Goal: Task Accomplishment & Management: Manage account settings

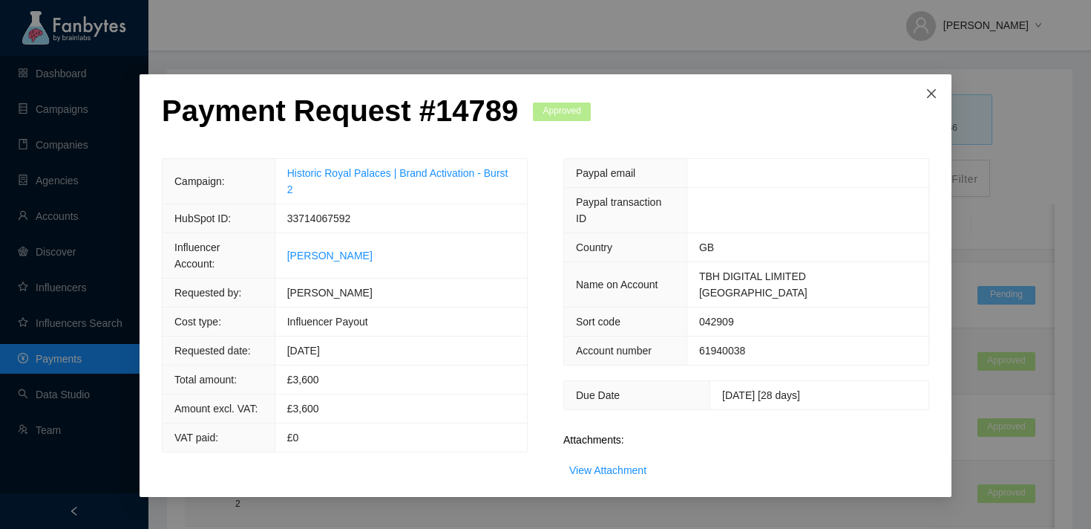
click at [924, 89] on span "Close" at bounding box center [932, 94] width 40 height 40
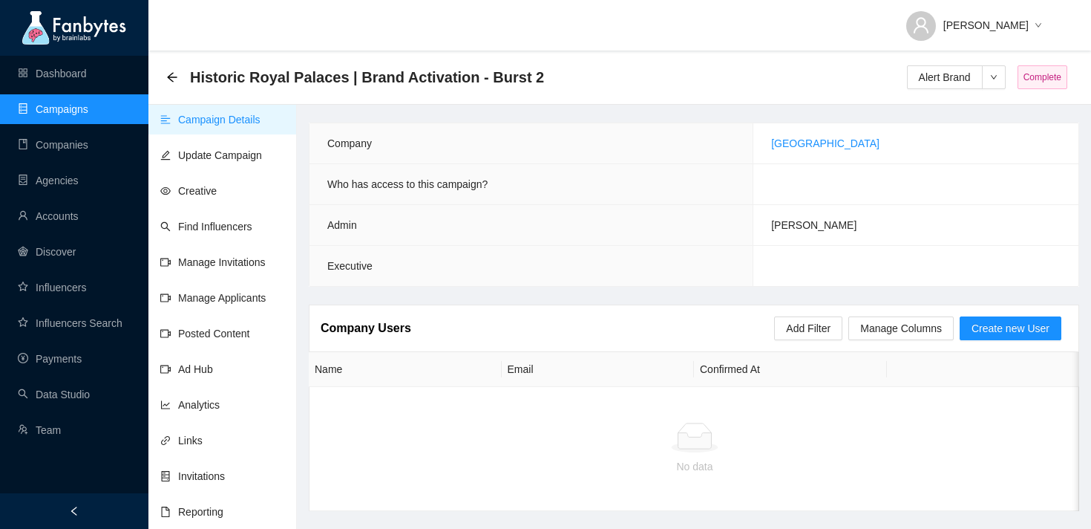
scroll to position [19, 0]
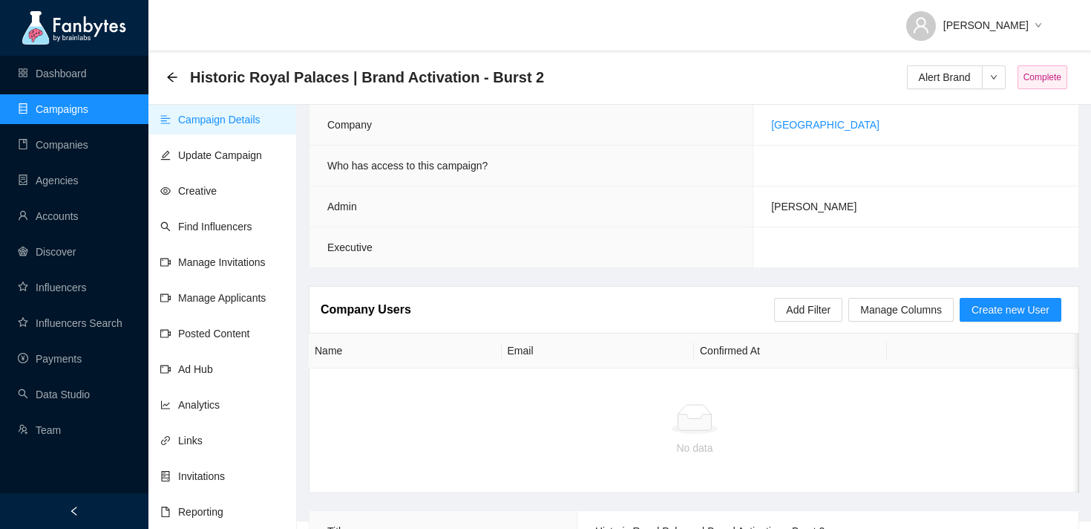
click at [342, 76] on span "Historic Royal Palaces | Brand Activation - Burst 2" at bounding box center [367, 77] width 354 height 24
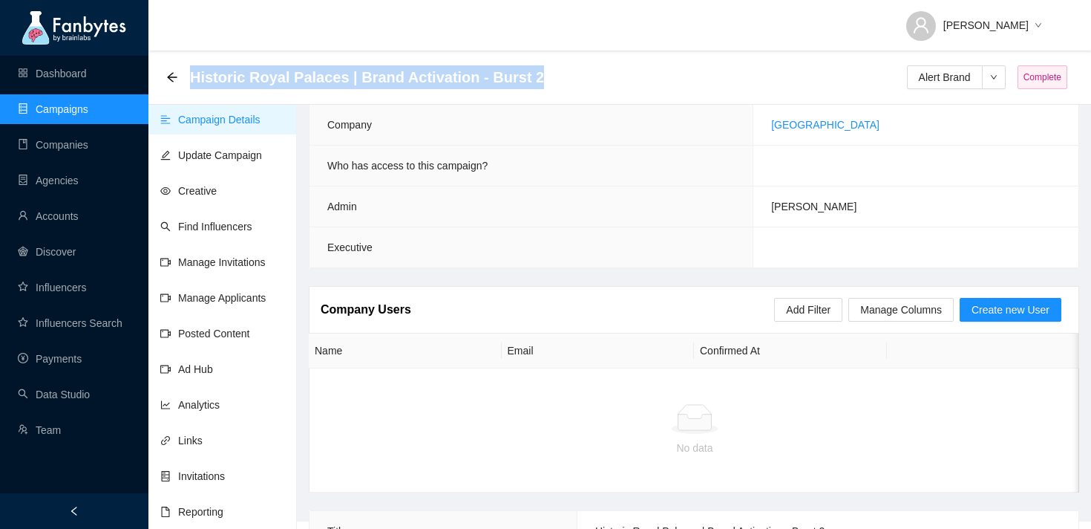
click at [342, 76] on span "Historic Royal Palaces | Brand Activation - Burst 2" at bounding box center [367, 77] width 354 height 24
copy div "Historic Royal Palaces | Brand Activation - Burst 2 Alert Brand"
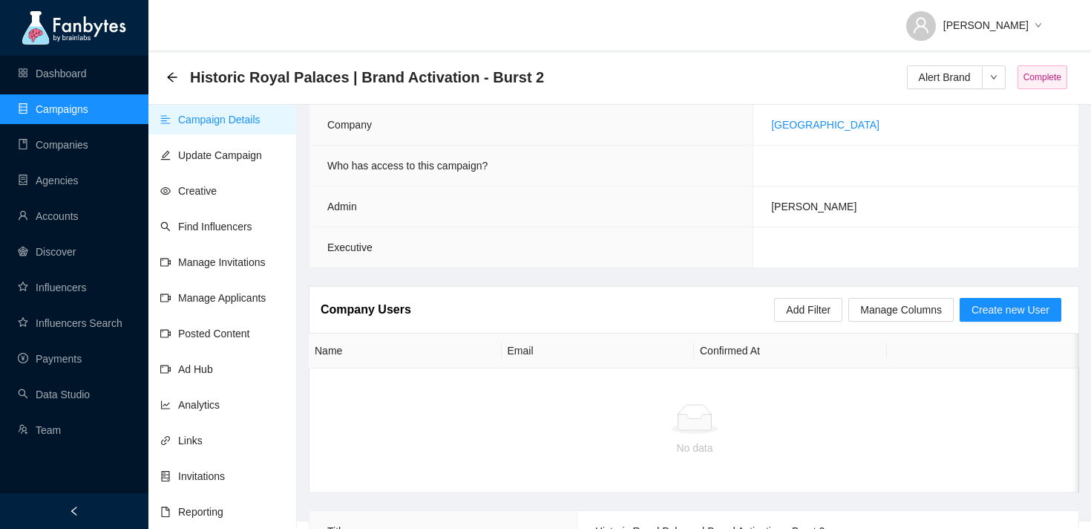
click at [567, 63] on div "Historic Royal Palaces | Brand Activation - Burst 2 Alert Brand Complete" at bounding box center [619, 77] width 907 height 30
click at [356, 74] on span "Historic Royal Palaces | Brand Activation - Burst 2" at bounding box center [367, 77] width 354 height 24
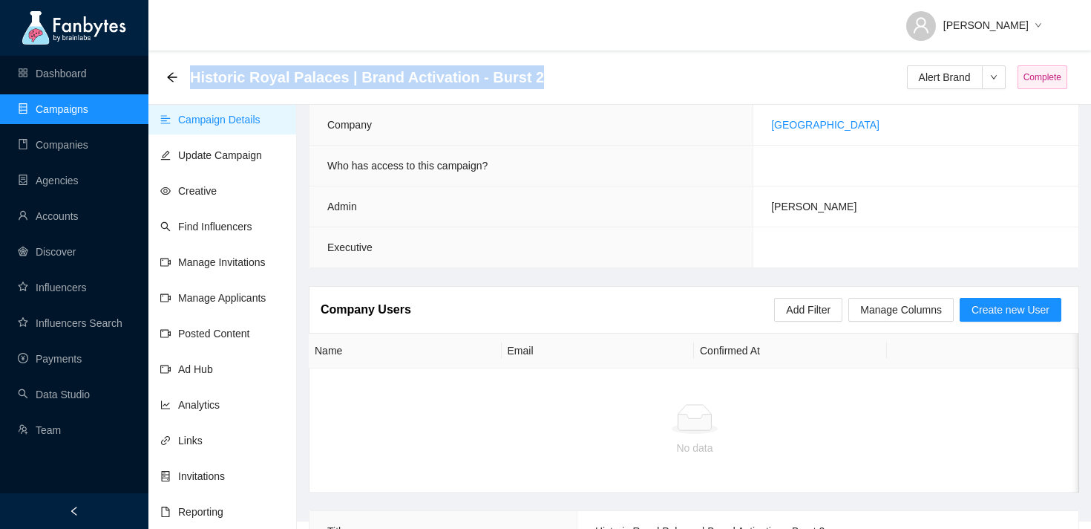
click at [356, 74] on span "Historic Royal Palaces | Brand Activation - Burst 2" at bounding box center [367, 77] width 354 height 24
copy div "Historic Royal Palaces | Brand Activation - Burst 2 Alert Brand"
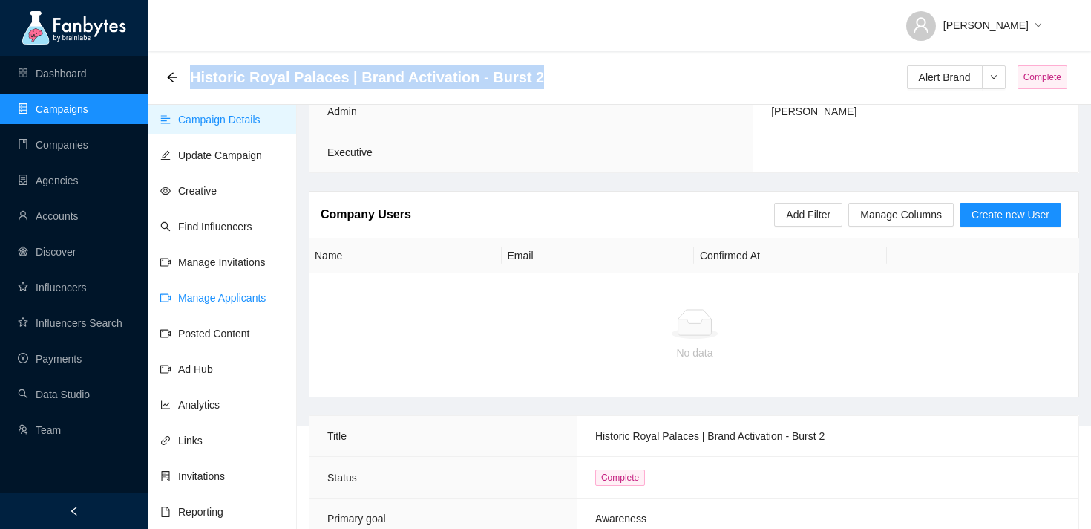
scroll to position [112, 0]
click at [198, 186] on link "Creative" at bounding box center [188, 191] width 56 height 12
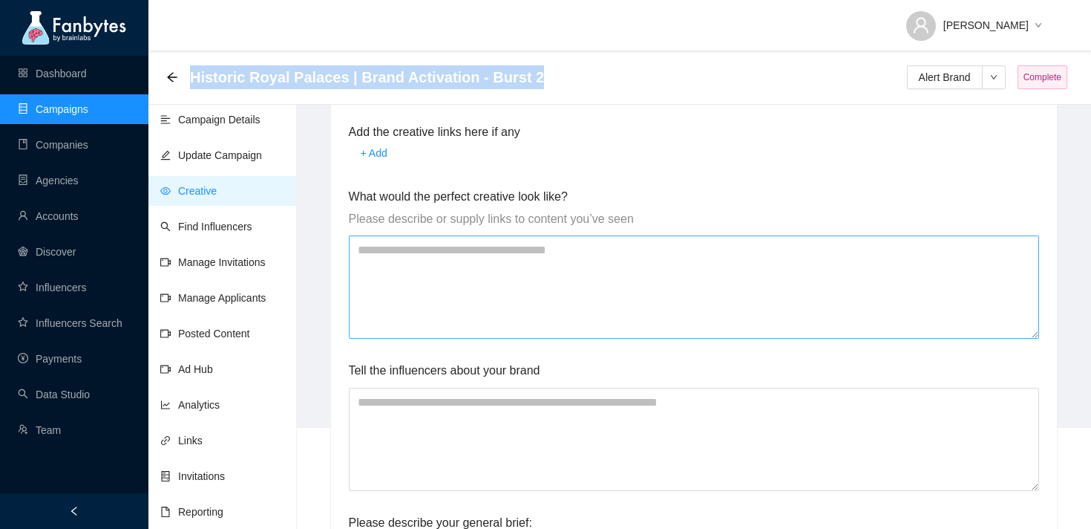
scroll to position [444, 0]
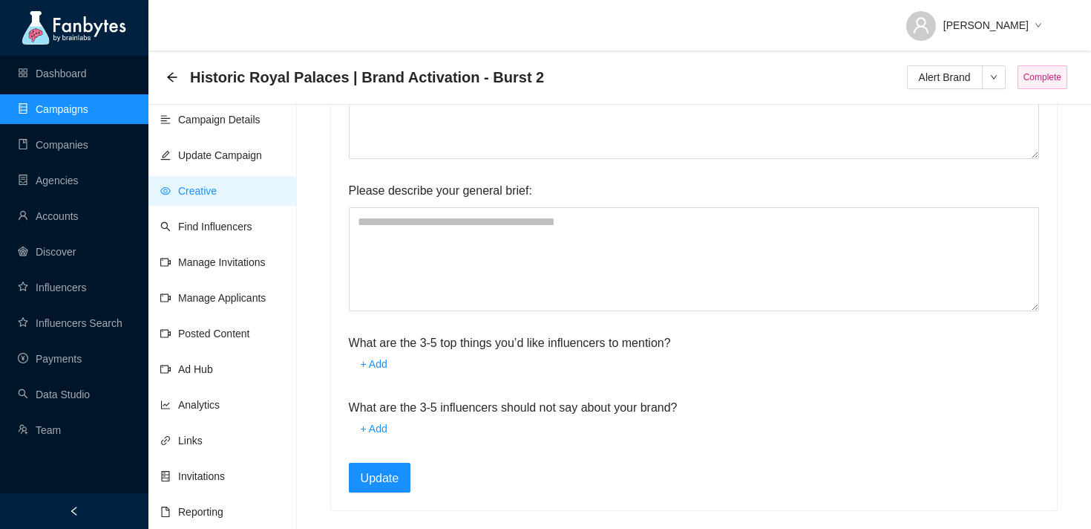
click at [253, 206] on ul "Campaign Details Update Campaign Creative Find Influencers Manage Invitations M…" at bounding box center [223, 366] width 149 height 529
click at [247, 223] on link "Find Influencers" at bounding box center [206, 227] width 92 height 12
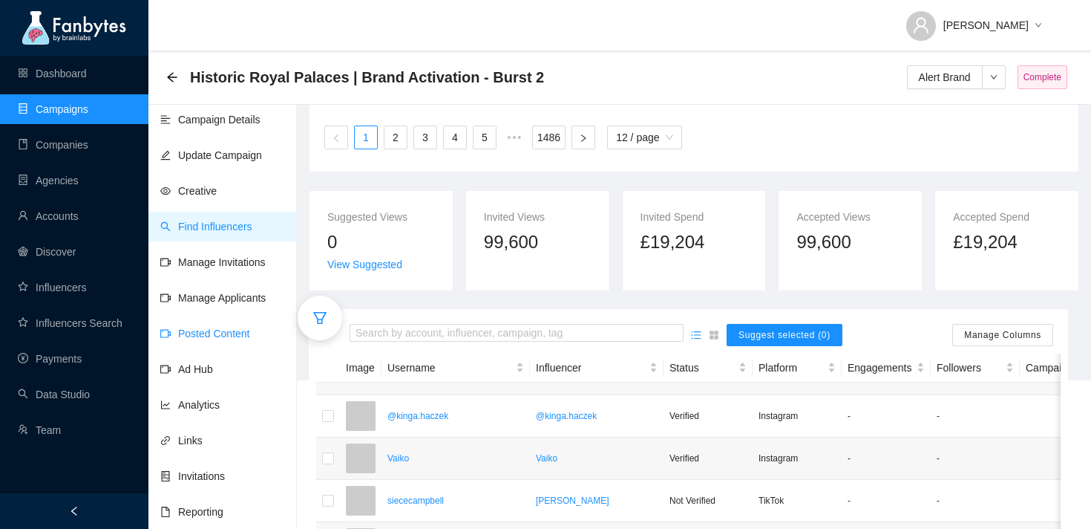
scroll to position [171, 0]
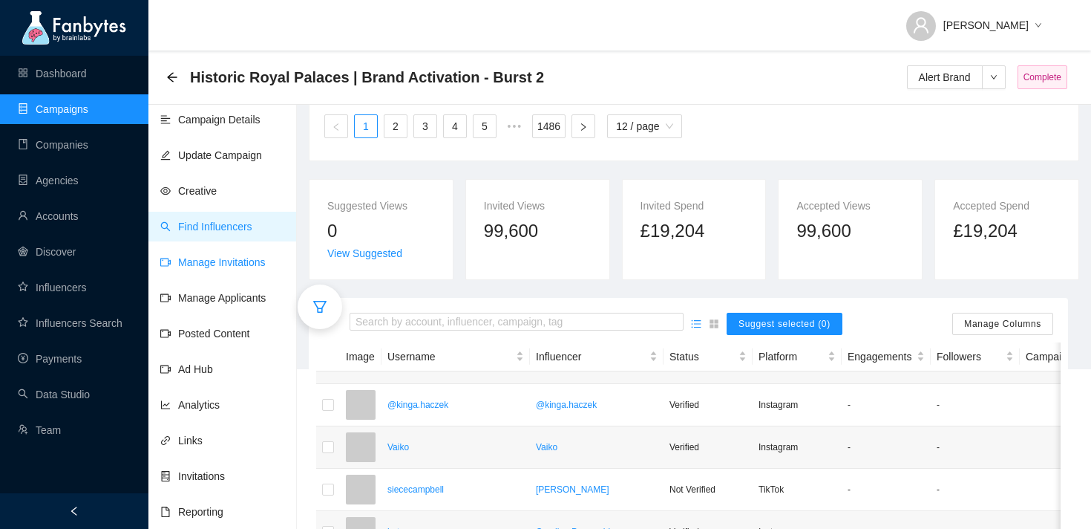
click at [238, 267] on link "Manage Invitations" at bounding box center [212, 262] width 105 height 12
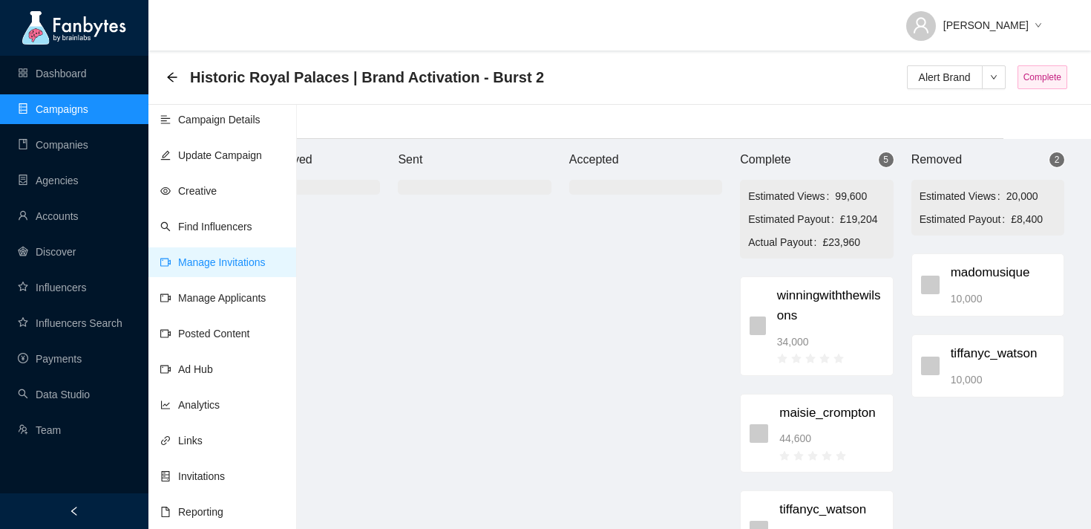
scroll to position [0, 88]
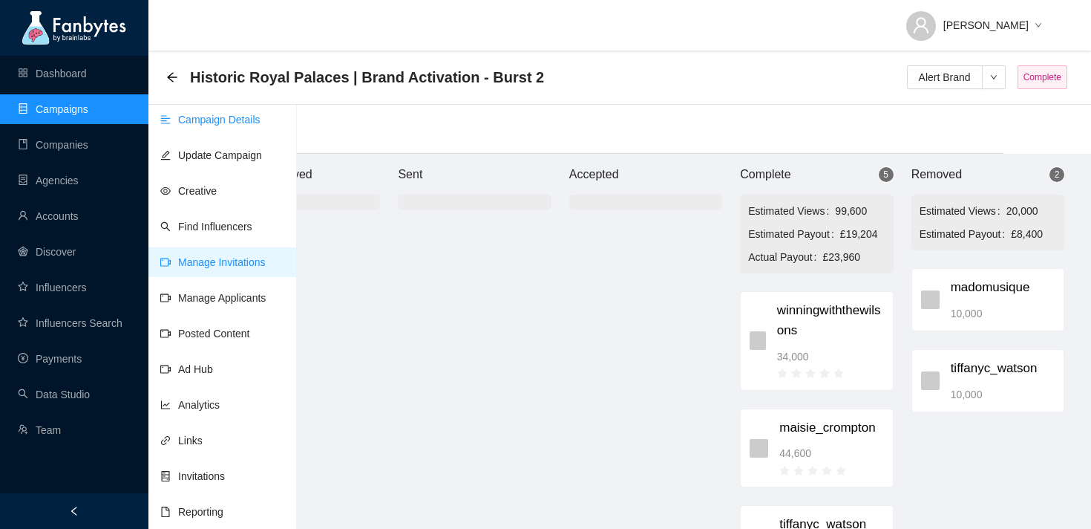
click at [242, 124] on link "Campaign Details" at bounding box center [210, 120] width 100 height 12
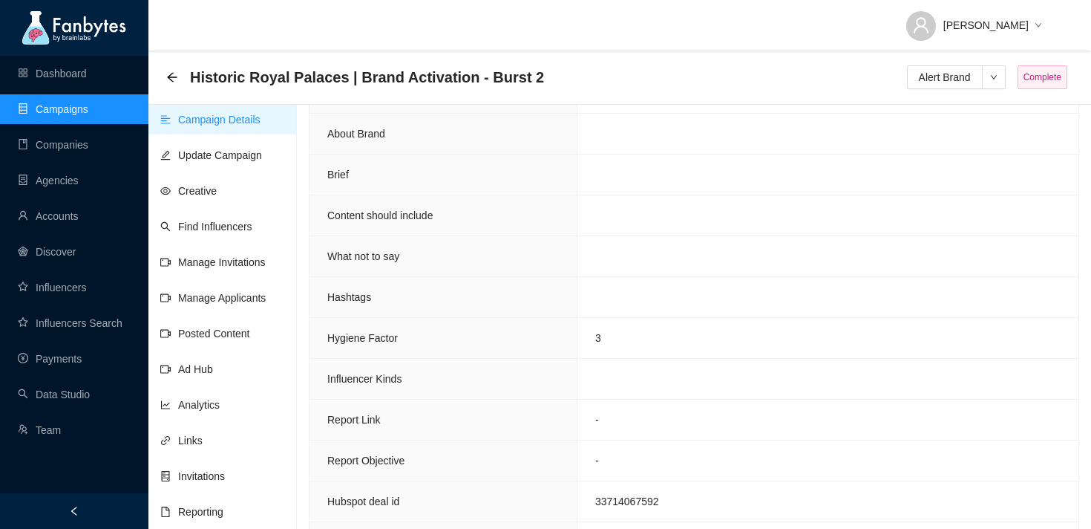
scroll to position [958, 0]
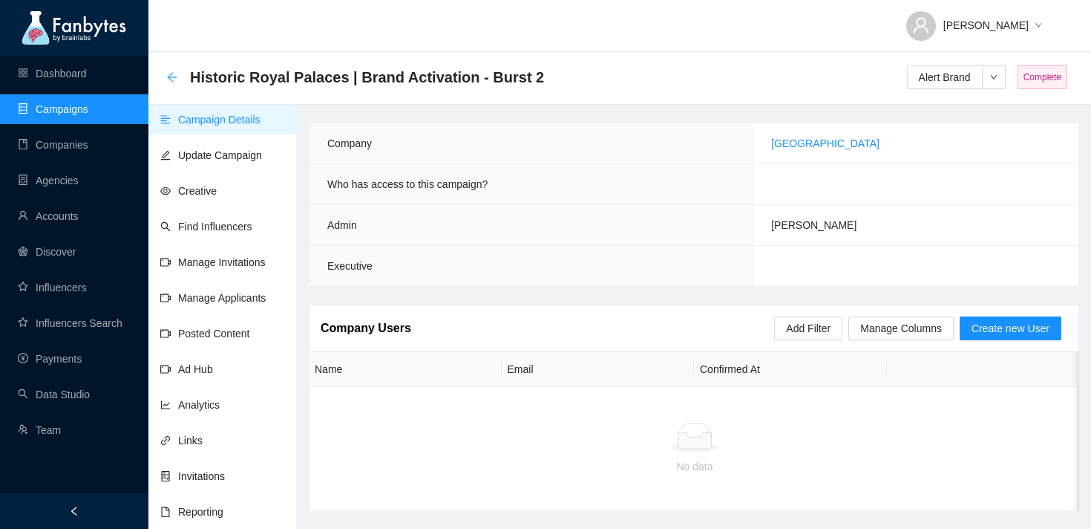
click at [176, 81] on icon "arrow-left" at bounding box center [172, 77] width 12 height 12
click at [78, 111] on link "Campaigns" at bounding box center [53, 109] width 71 height 12
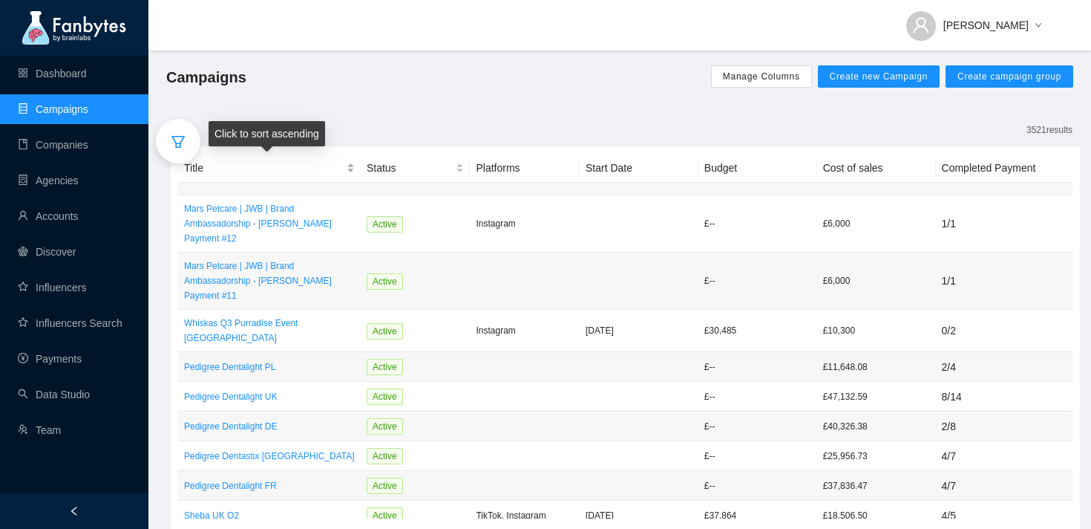
click at [226, 164] on span "Title" at bounding box center [264, 168] width 160 height 16
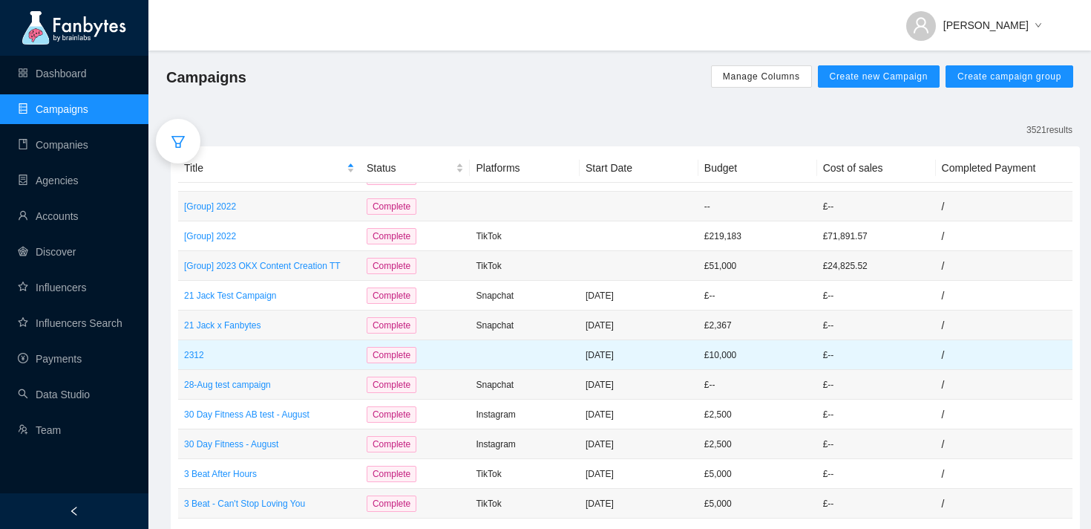
scroll to position [56, 0]
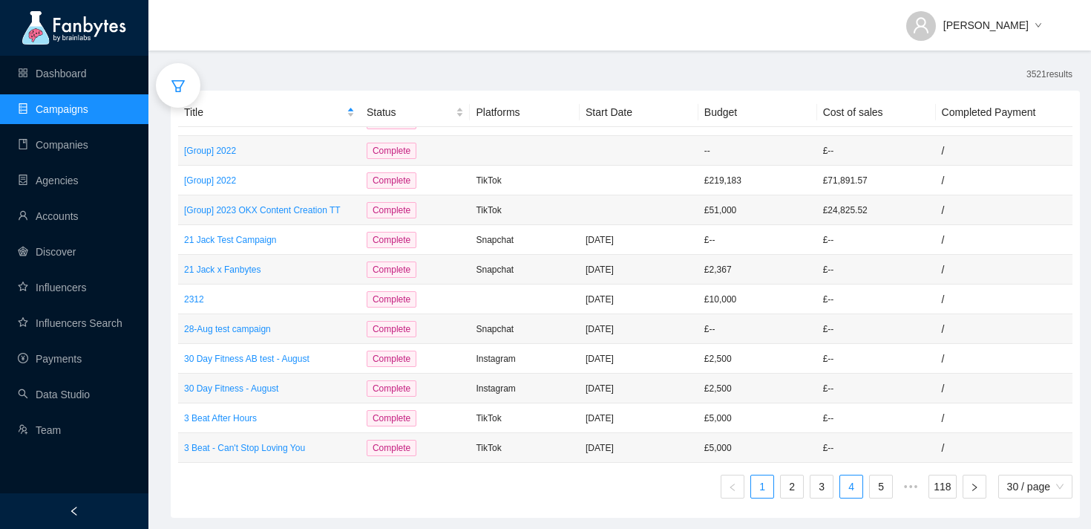
click at [844, 489] on link "4" at bounding box center [852, 486] width 22 height 22
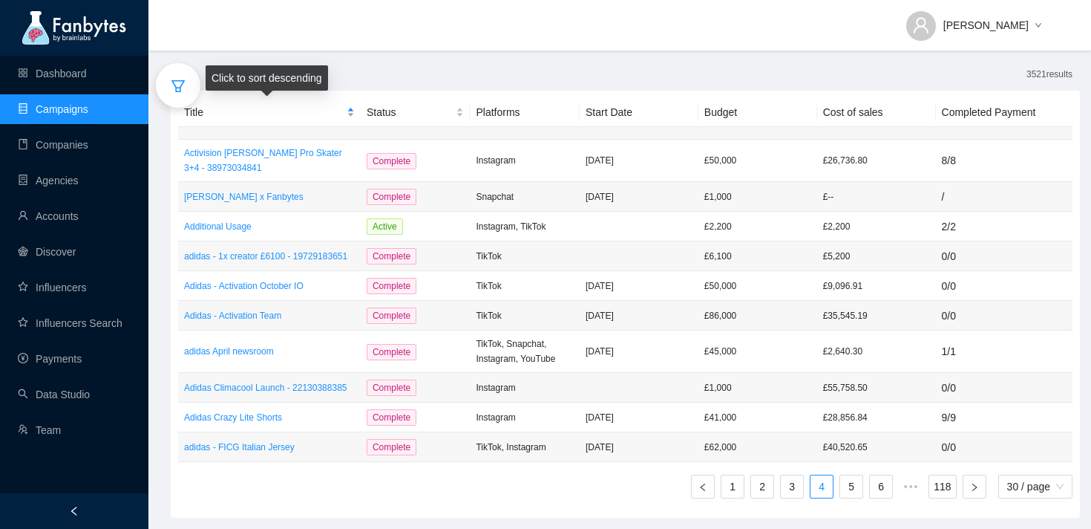
click at [304, 114] on span "Title" at bounding box center [264, 112] width 160 height 16
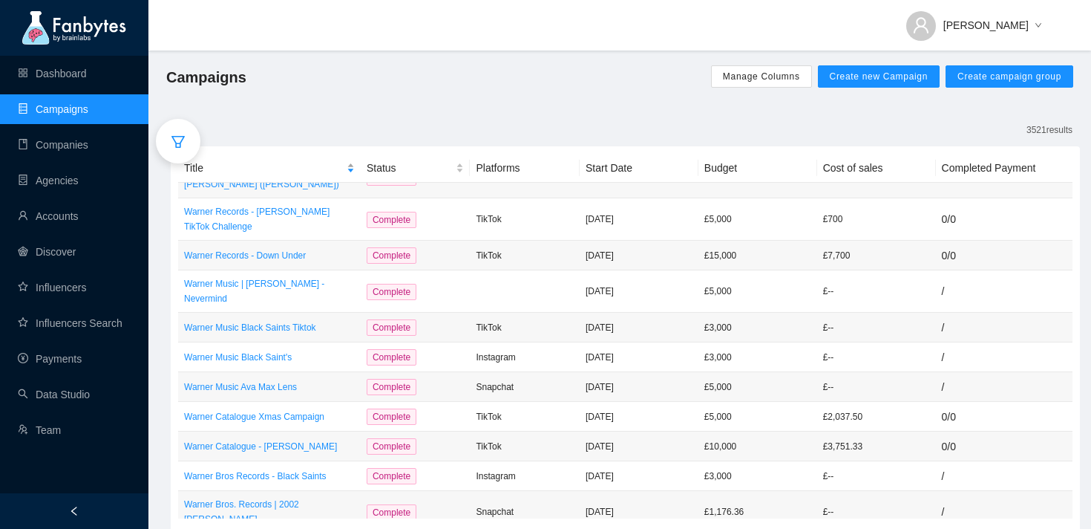
click at [291, 165] on span "Title" at bounding box center [264, 168] width 160 height 16
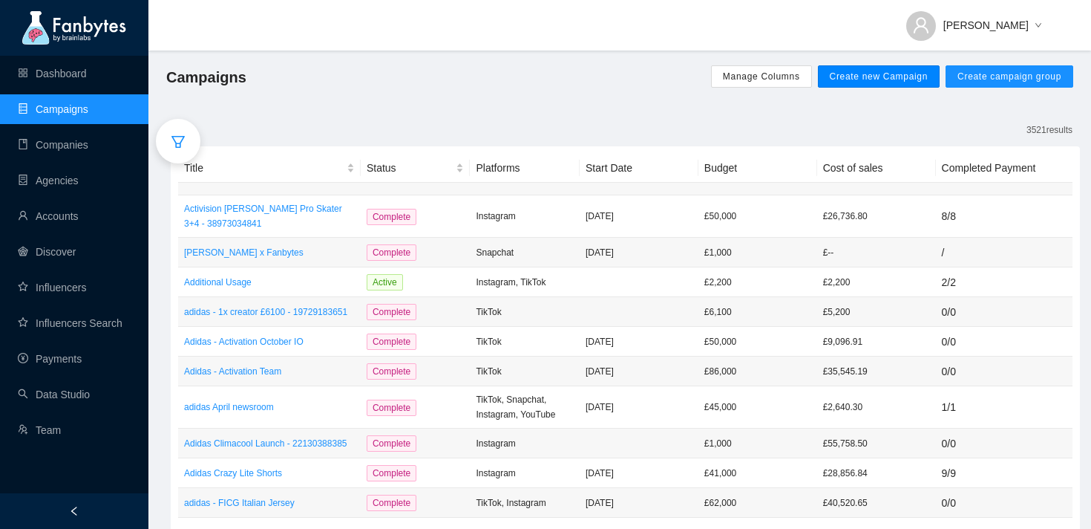
click at [860, 82] on span "Create new Campaign" at bounding box center [879, 77] width 99 height 12
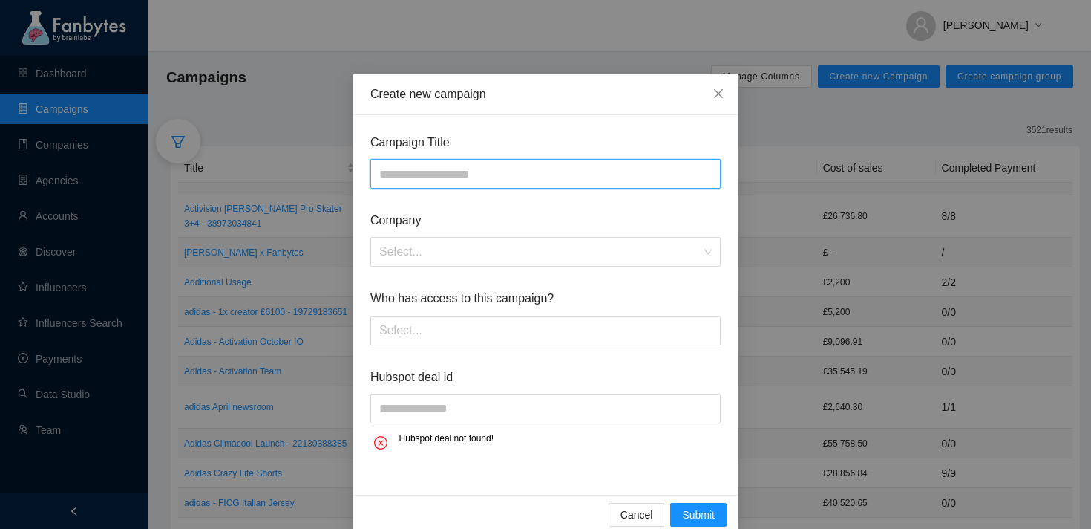
click at [463, 173] on input "text" at bounding box center [546, 174] width 350 height 30
paste input "**********"
type input "**********"
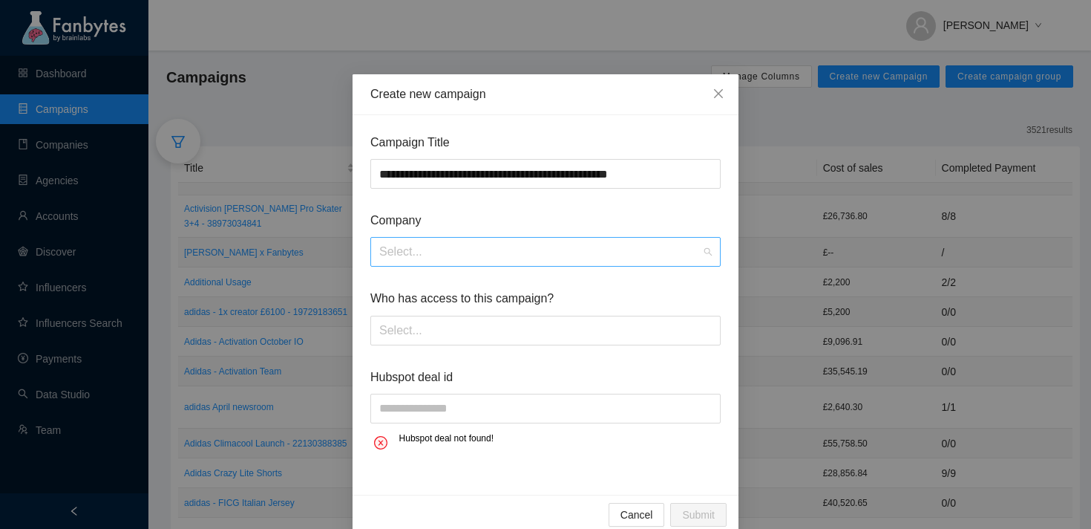
click at [481, 252] on input "search" at bounding box center [540, 252] width 322 height 28
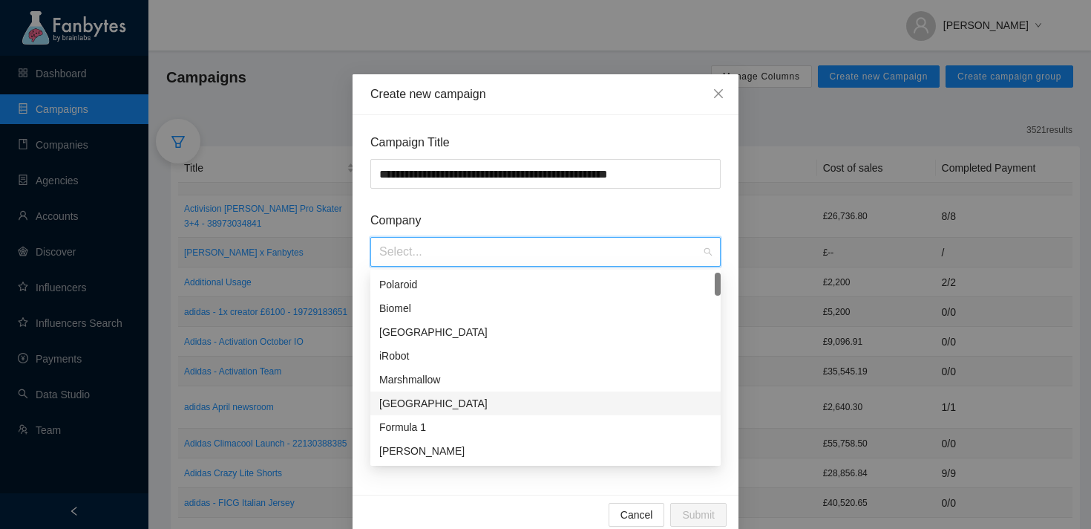
click at [463, 394] on div "[GEOGRAPHIC_DATA]" at bounding box center [546, 403] width 350 height 24
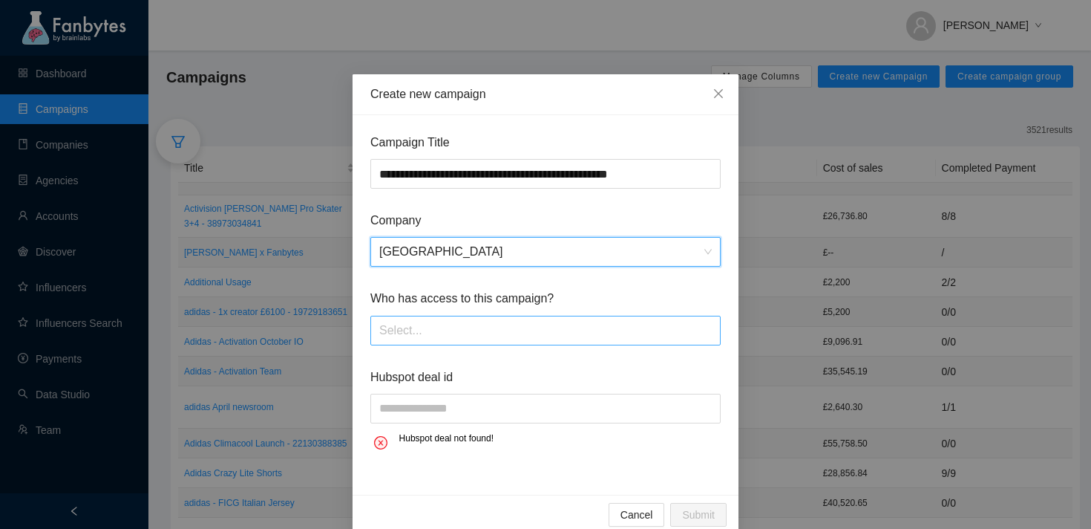
click at [492, 331] on div at bounding box center [545, 331] width 343 height 24
type input "*"
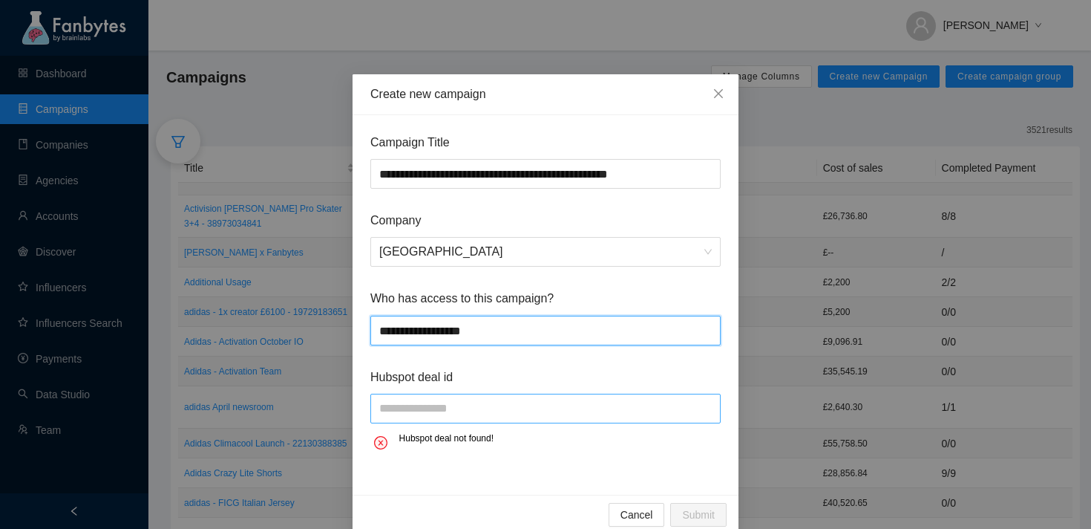
type input "**********"
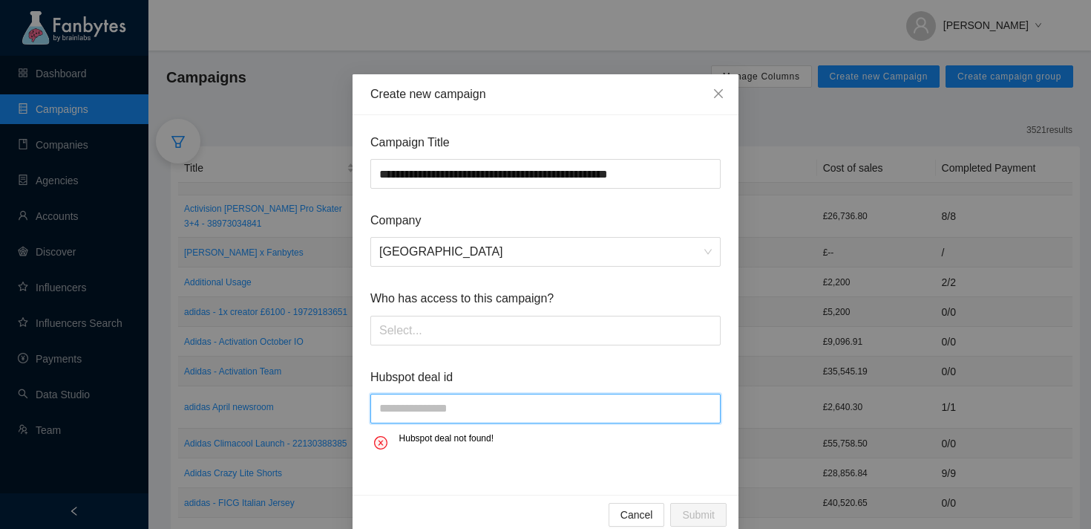
click at [475, 414] on input "text" at bounding box center [546, 409] width 350 height 30
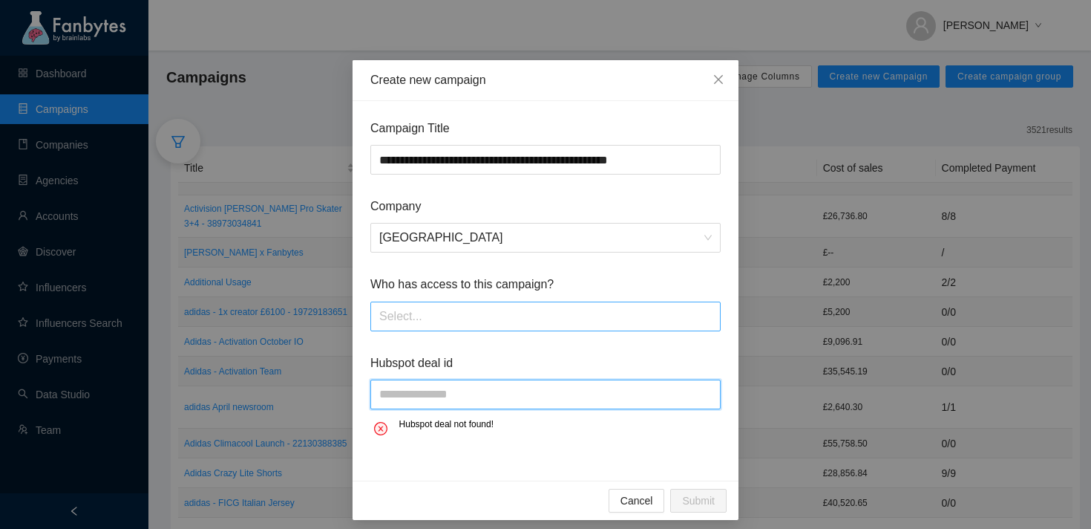
click at [451, 313] on div at bounding box center [545, 316] width 343 height 24
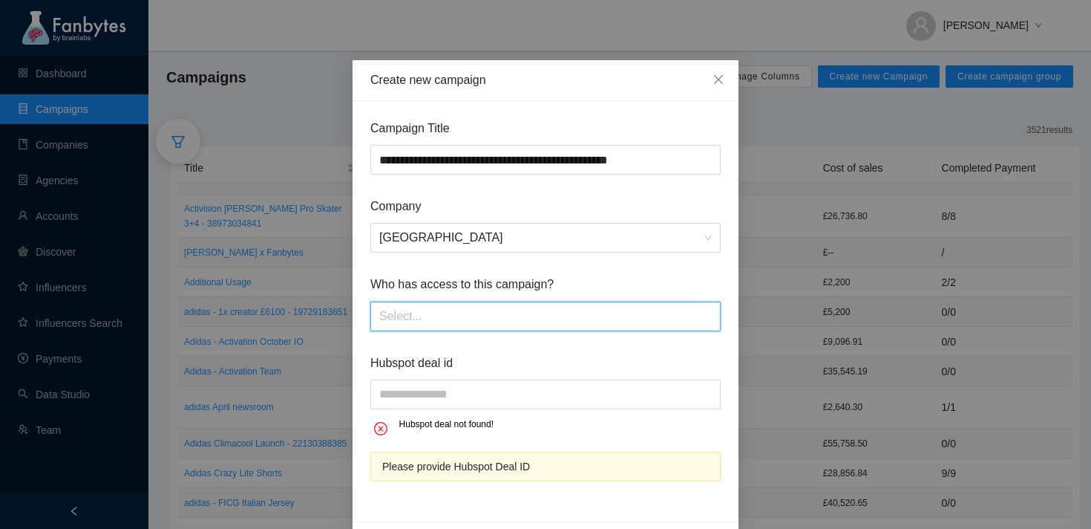
scroll to position [64, 0]
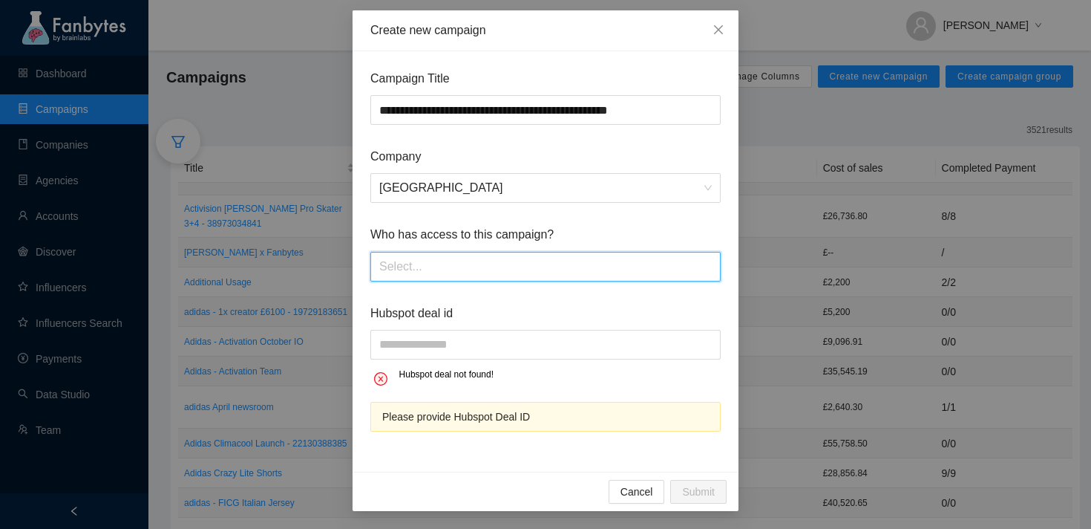
type input "*"
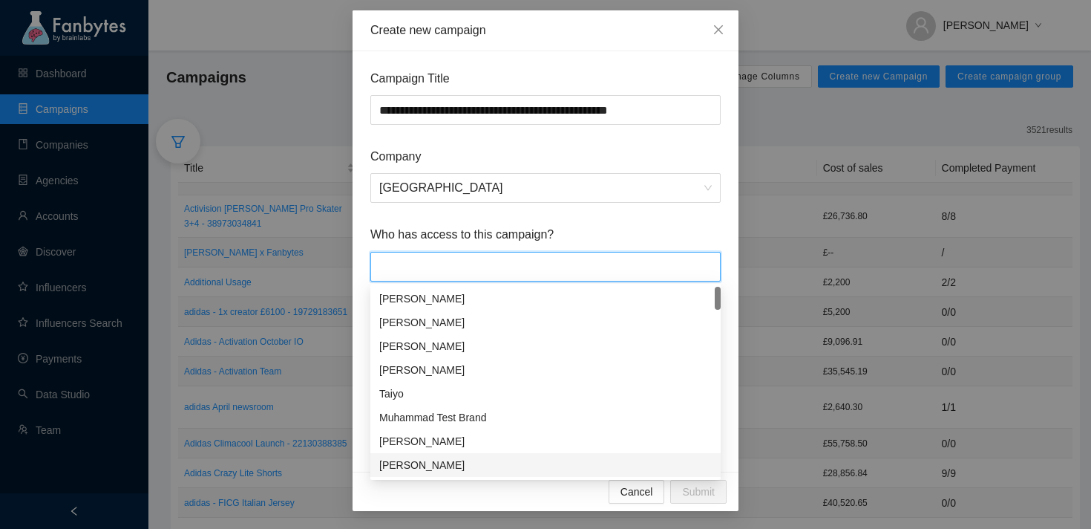
click at [485, 478] on body "Dashboard Campaigns Companies Agencies Accounts Discover Influencers Influencer…" at bounding box center [545, 264] width 1091 height 529
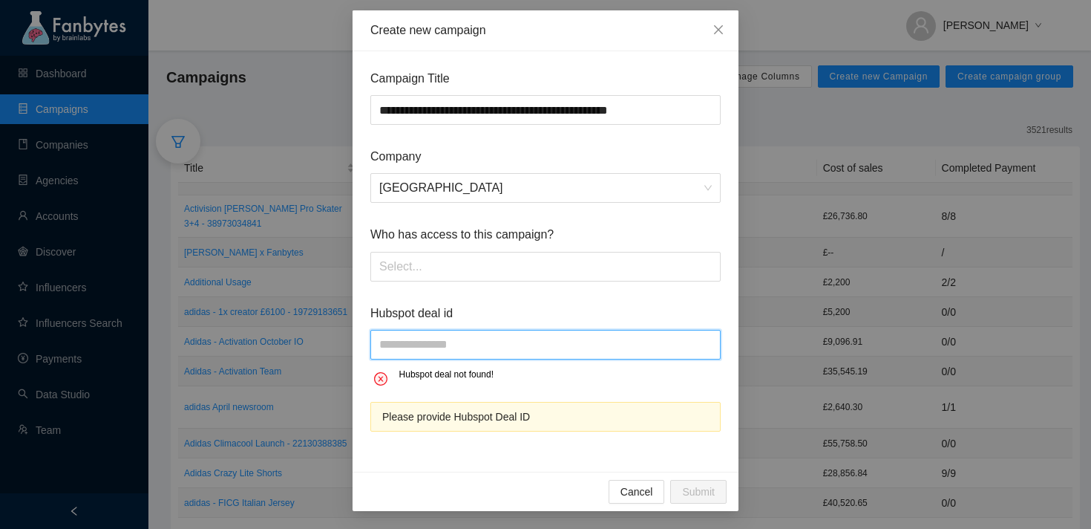
click at [458, 350] on input "text" at bounding box center [546, 345] width 350 height 30
paste input "**********"
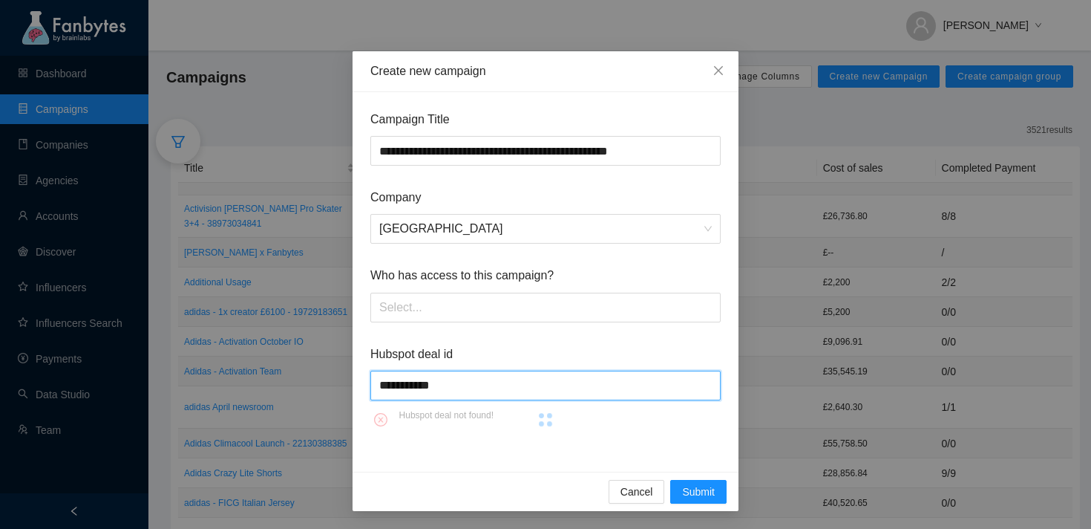
scroll to position [54, 0]
type input "**********"
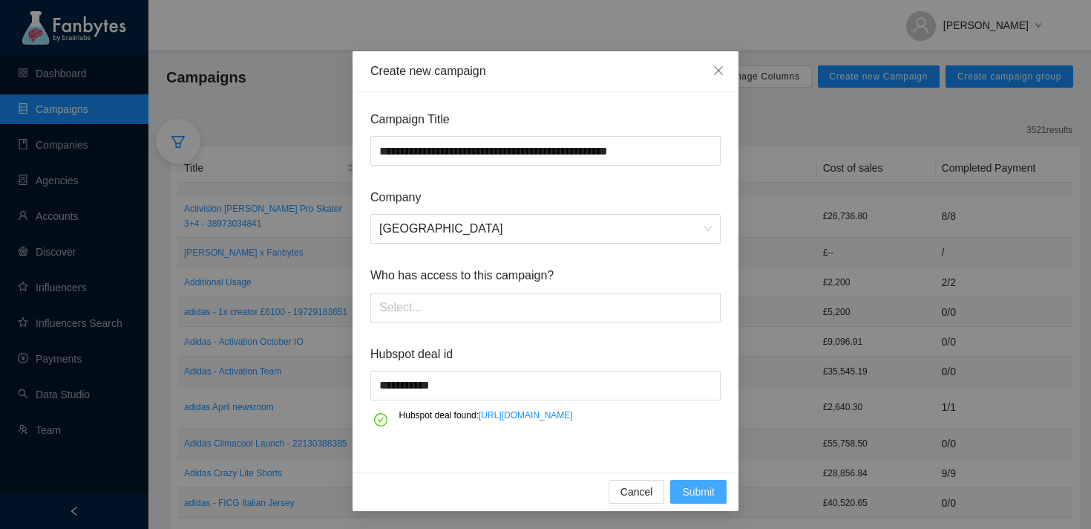
click at [692, 486] on span "Submit" at bounding box center [698, 491] width 33 height 16
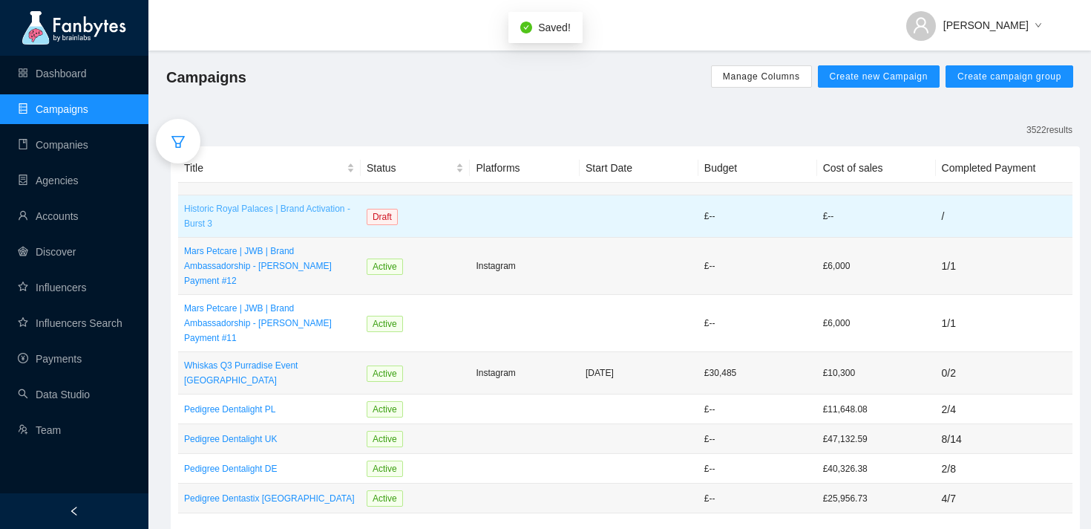
click at [316, 208] on p "Historic Royal Palaces | Brand Activation - Burst 3" at bounding box center [269, 216] width 171 height 30
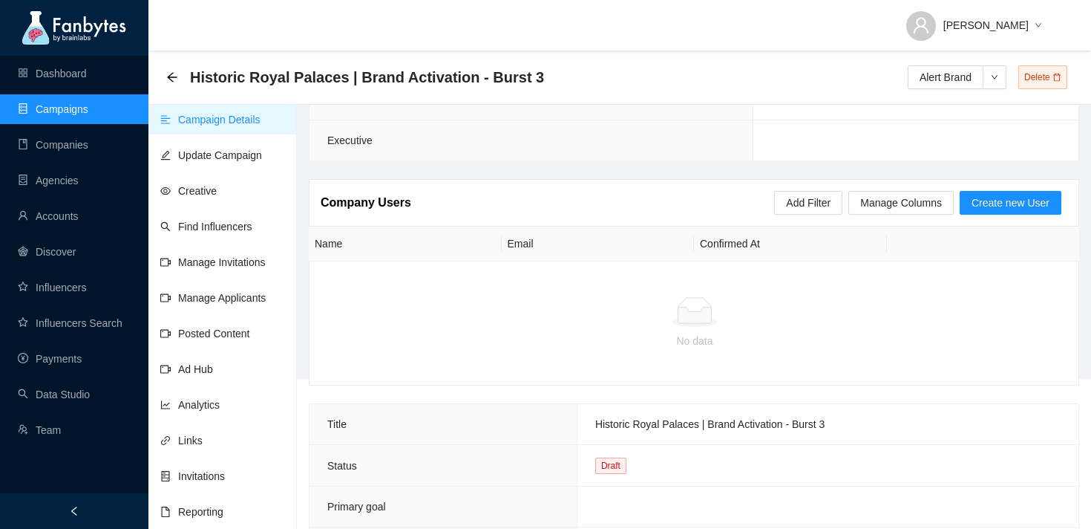
scroll to position [453, 0]
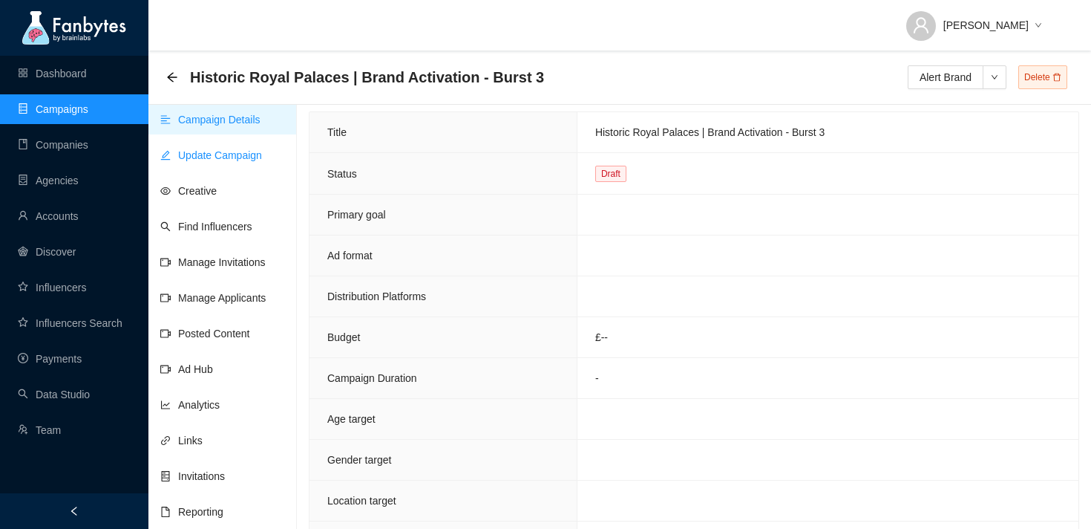
click at [225, 155] on link "Update Campaign" at bounding box center [211, 155] width 102 height 12
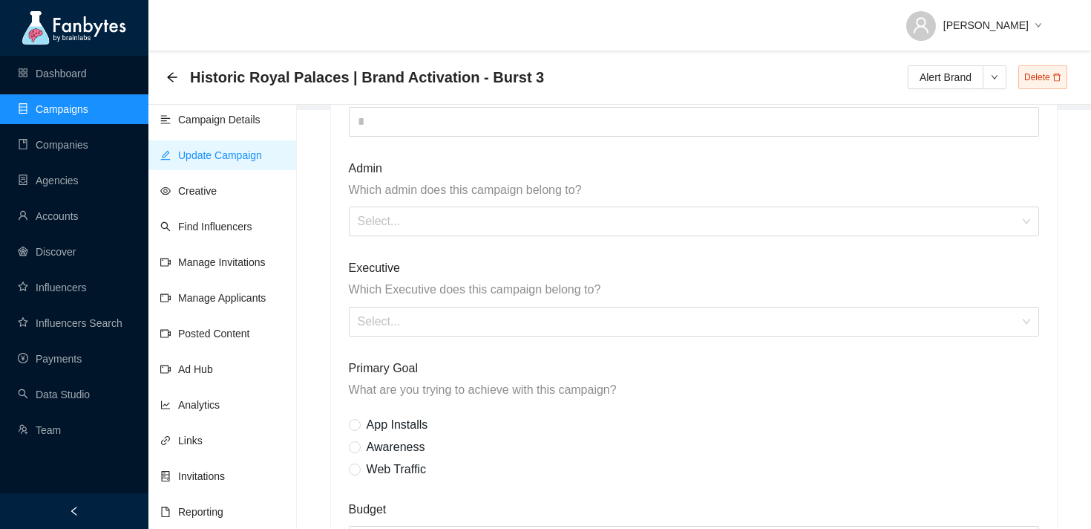
scroll to position [429, 0]
click at [377, 448] on span "Awareness" at bounding box center [396, 447] width 71 height 13
click at [491, 336] on div "Select..." at bounding box center [694, 322] width 691 height 30
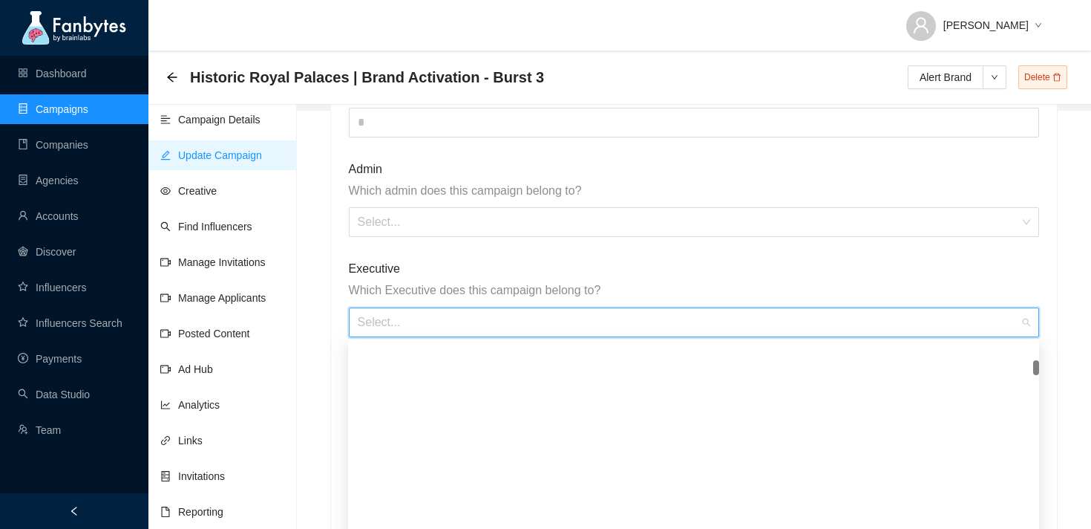
scroll to position [0, 0]
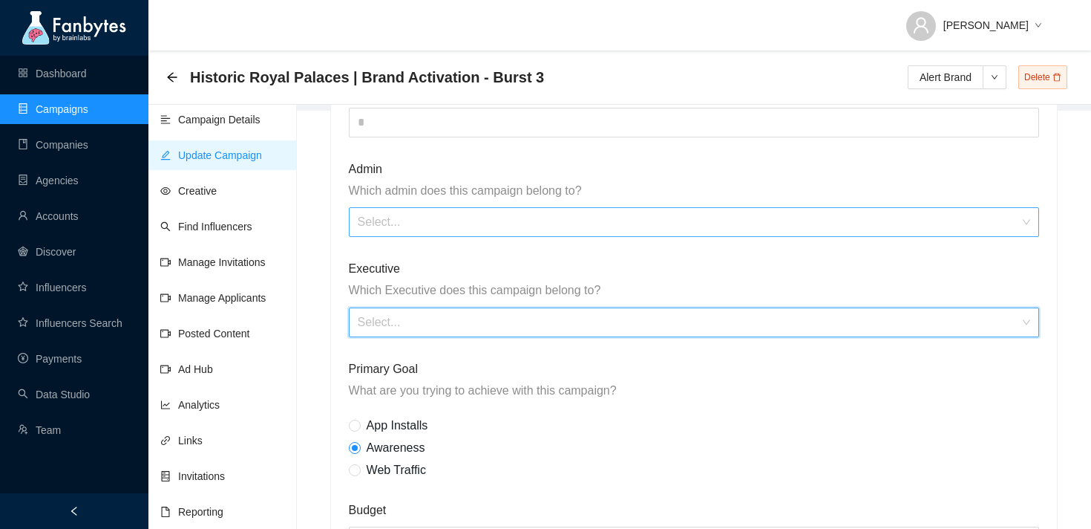
click at [439, 224] on input "search" at bounding box center [689, 222] width 663 height 28
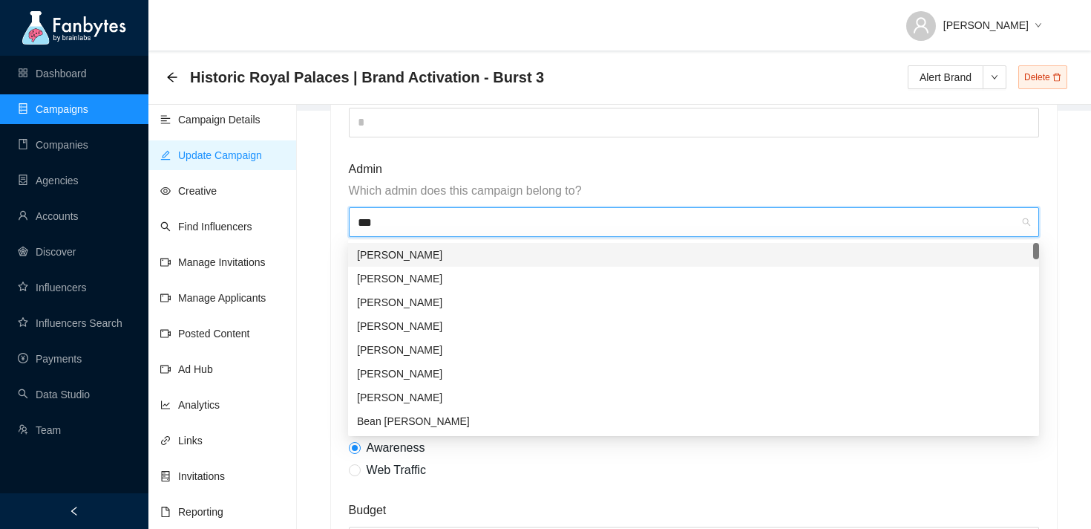
type input "****"
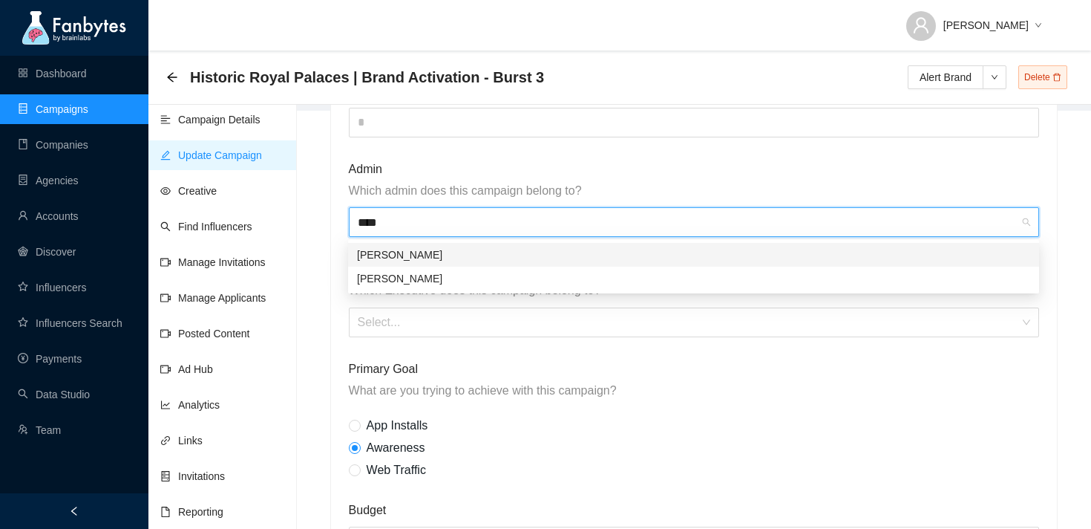
click at [442, 255] on div "[PERSON_NAME]" at bounding box center [693, 255] width 673 height 16
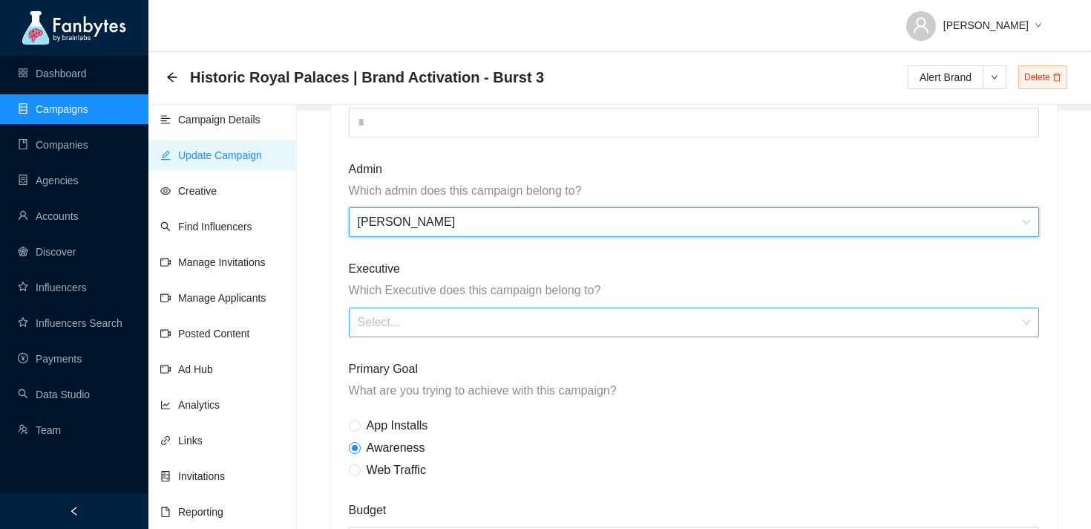
click at [423, 324] on input "search" at bounding box center [689, 322] width 663 height 28
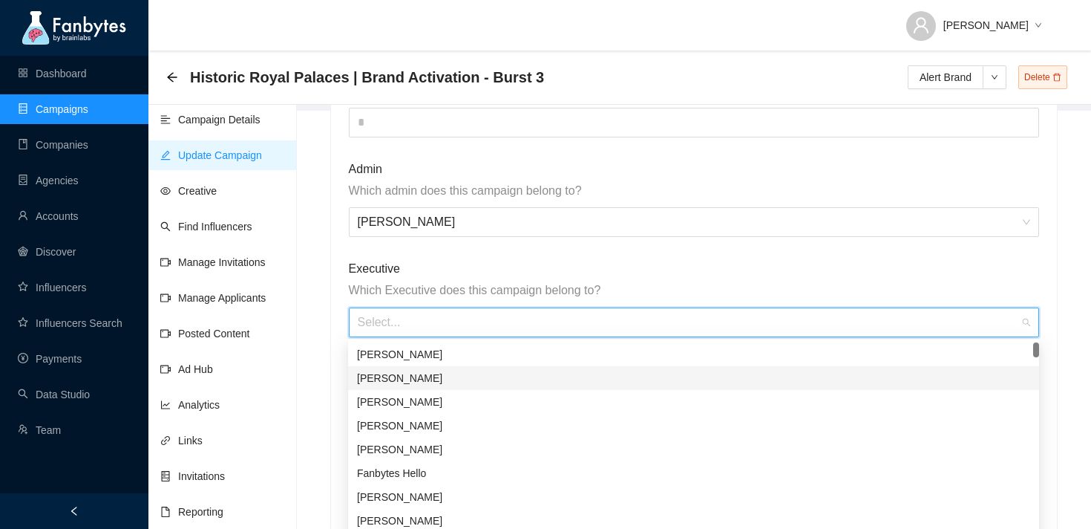
click at [411, 373] on div "[PERSON_NAME]" at bounding box center [693, 378] width 673 height 16
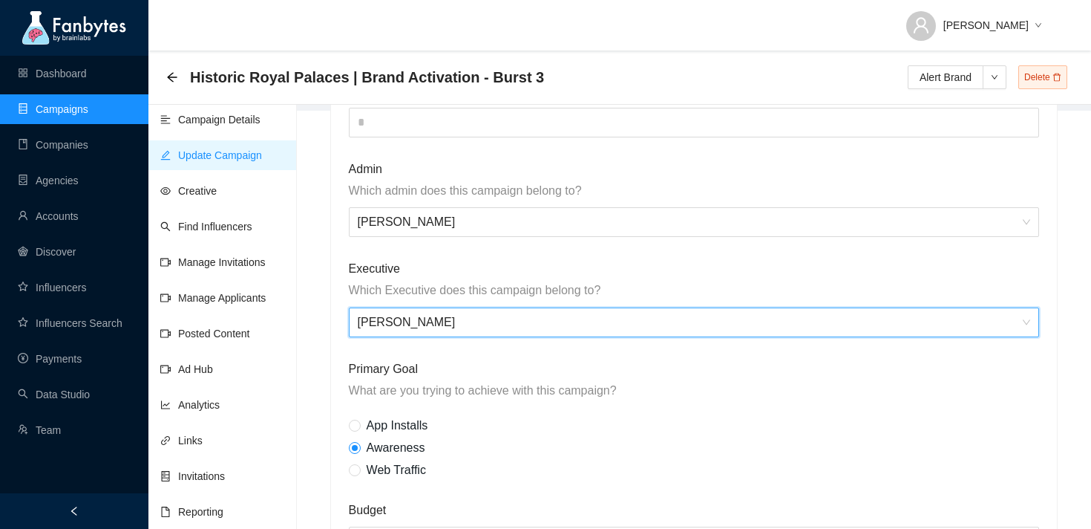
click at [363, 325] on span "[PERSON_NAME]" at bounding box center [694, 322] width 673 height 28
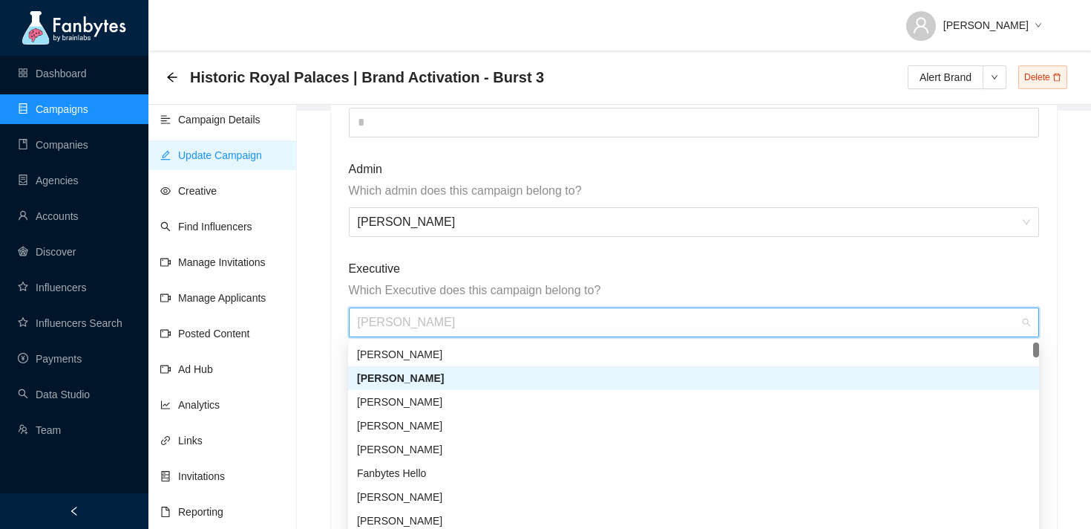
click at [386, 372] on div "[PERSON_NAME]" at bounding box center [693, 378] width 673 height 16
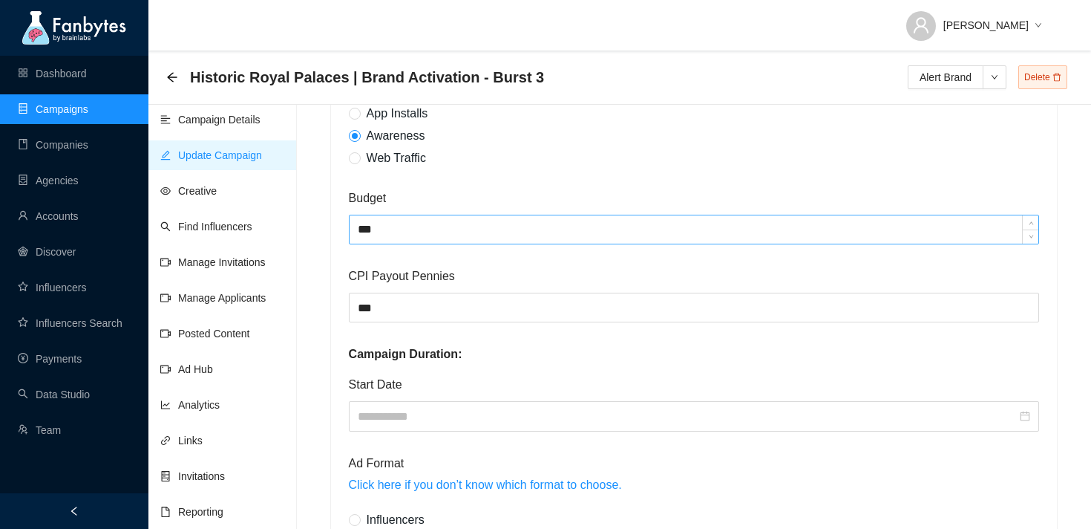
scroll to position [763, 0]
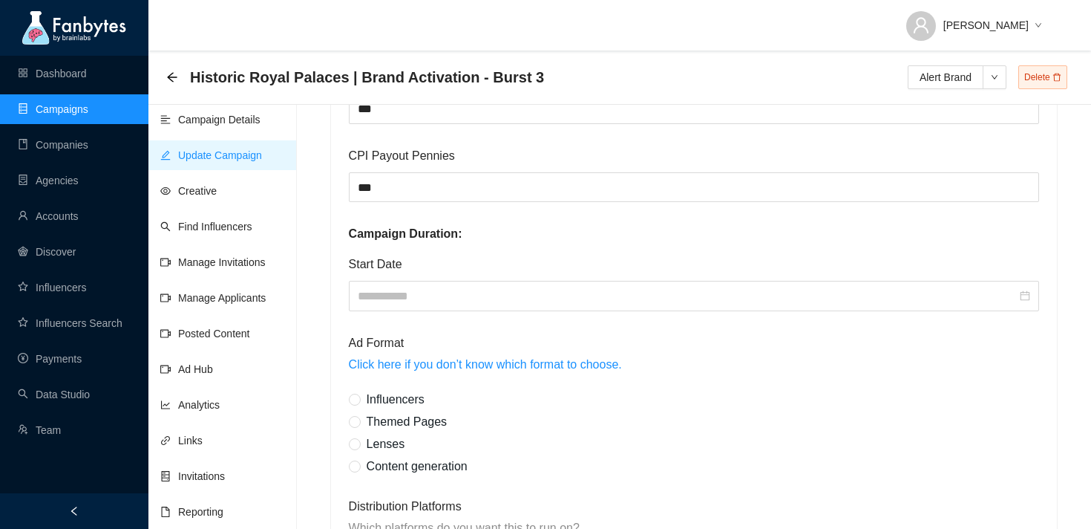
click at [381, 403] on label "Themed Pages" at bounding box center [411, 414] width 125 height 22
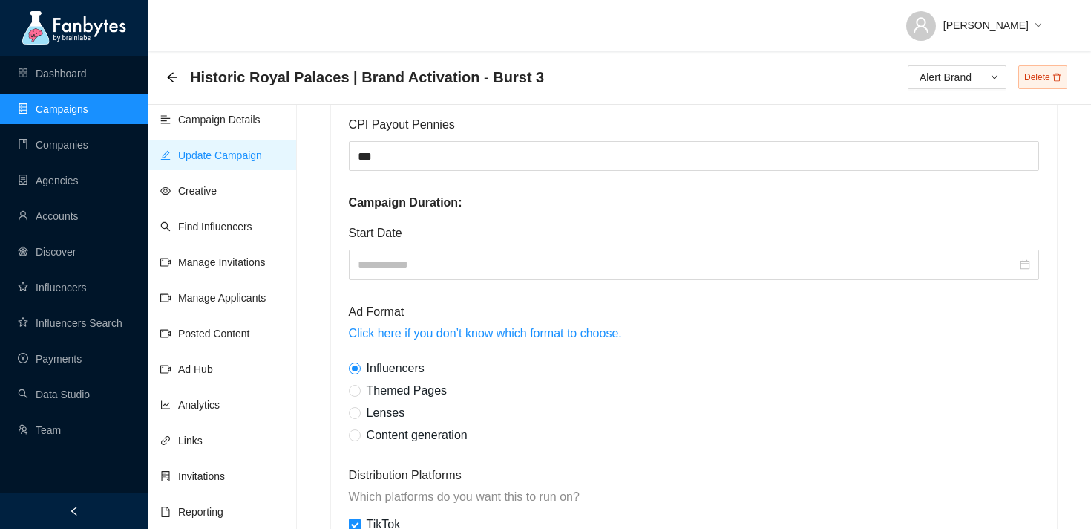
scroll to position [892, 0]
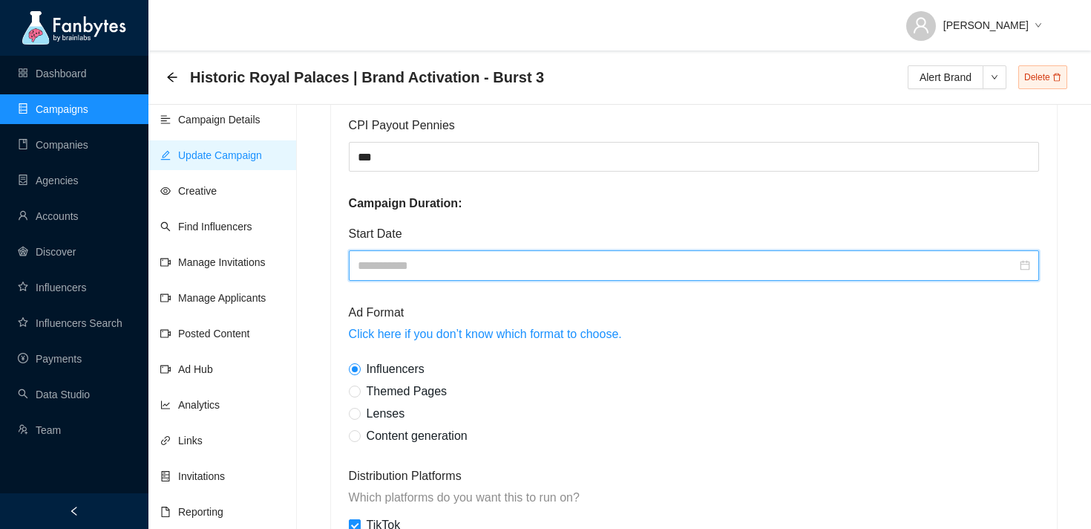
click at [511, 270] on input at bounding box center [688, 265] width 660 height 19
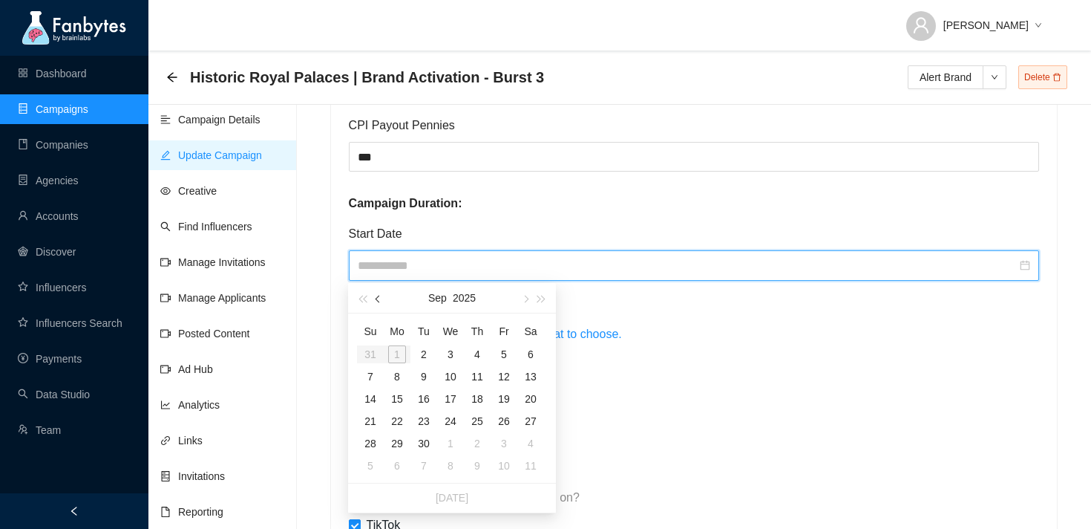
click at [376, 303] on button "button" at bounding box center [379, 298] width 16 height 30
click at [506, 353] on table "Su Mo Tu We Th Fr Sa 27 28 29 30 31 1 2 3 4 5 6 7 8 9 10 11 12 13 14 15 16 17 1…" at bounding box center [450, 397] width 187 height 157
click at [503, 355] on table "Su Mo Tu We Th Fr Sa 27 28 29 30 31 1 2 3 4 5 6 7 8 9 10 11 12 13 14 15 16 17 1…" at bounding box center [450, 397] width 187 height 157
click at [382, 299] on button "button" at bounding box center [379, 298] width 16 height 30
click at [534, 302] on button "button" at bounding box center [542, 298] width 16 height 30
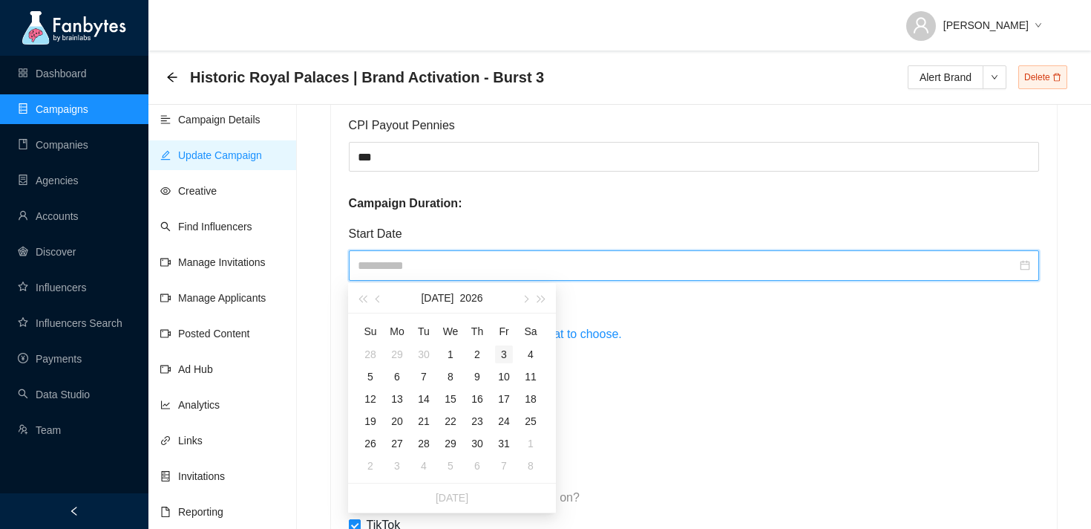
type input "**********"
click at [529, 301] on button "button" at bounding box center [525, 298] width 16 height 30
type input "**********"
click at [363, 301] on span "button" at bounding box center [362, 299] width 7 height 7
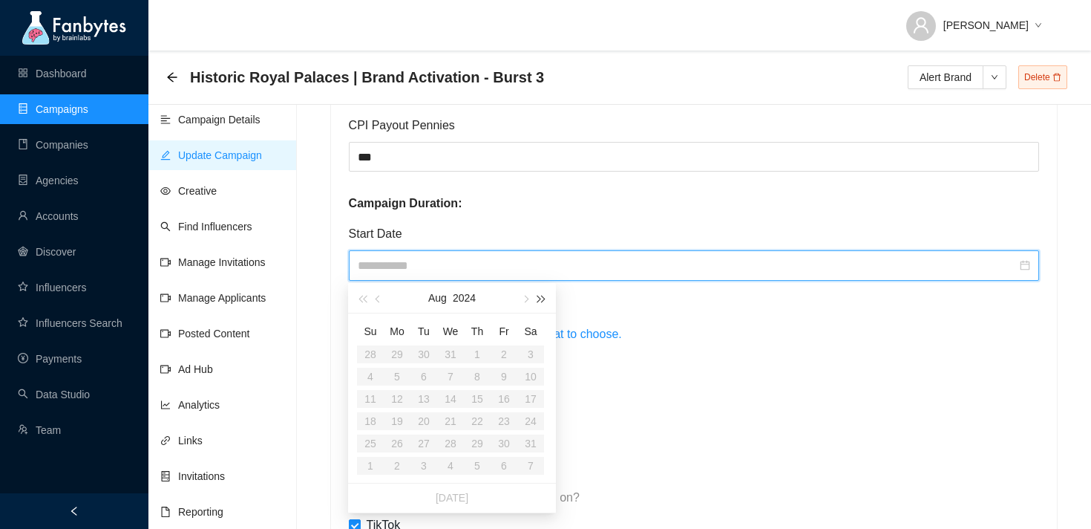
click at [541, 302] on button "button" at bounding box center [542, 298] width 16 height 30
click at [502, 356] on table "Su Mo Tu We Th Fr Sa 27 28 29 30 31 1 2 3 4 5 6 7 8 9 10 11 12 13 14 15 16 17 1…" at bounding box center [450, 397] width 187 height 157
click at [526, 298] on span "button" at bounding box center [524, 299] width 7 height 7
type input "**********"
click at [376, 301] on button "button" at bounding box center [379, 298] width 16 height 30
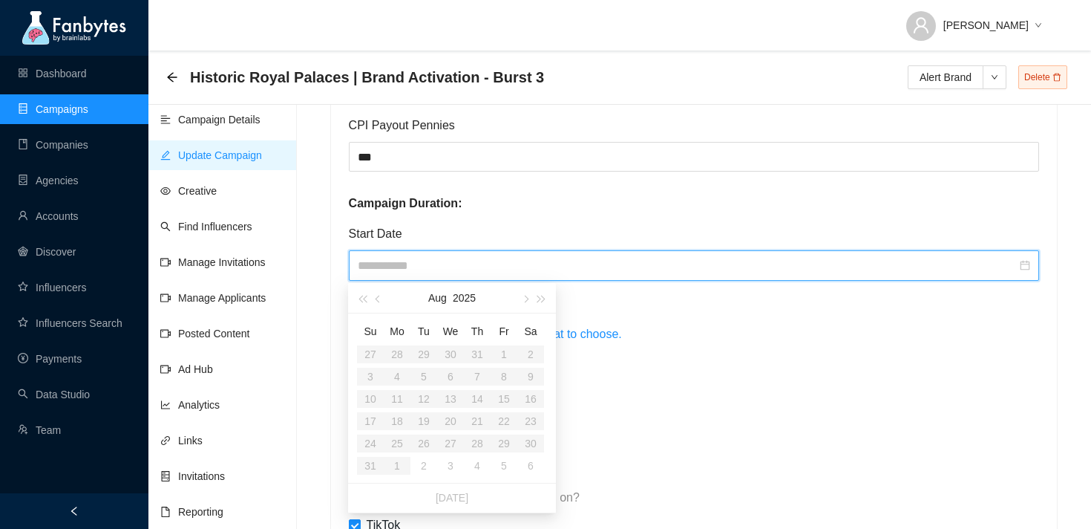
click at [747, 359] on div "Influencers Themed Pages Lenses Content generation" at bounding box center [694, 397] width 691 height 94
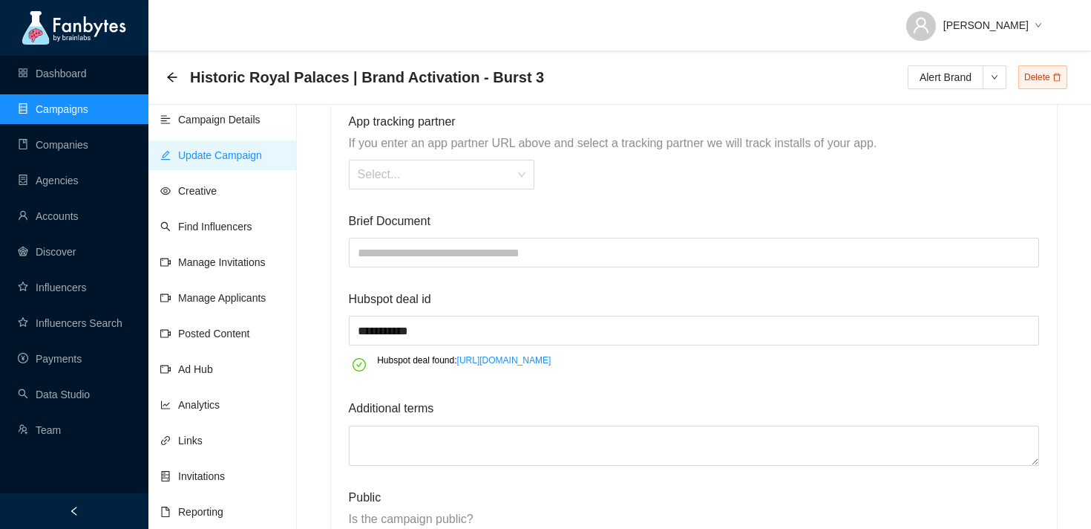
scroll to position [2011, 0]
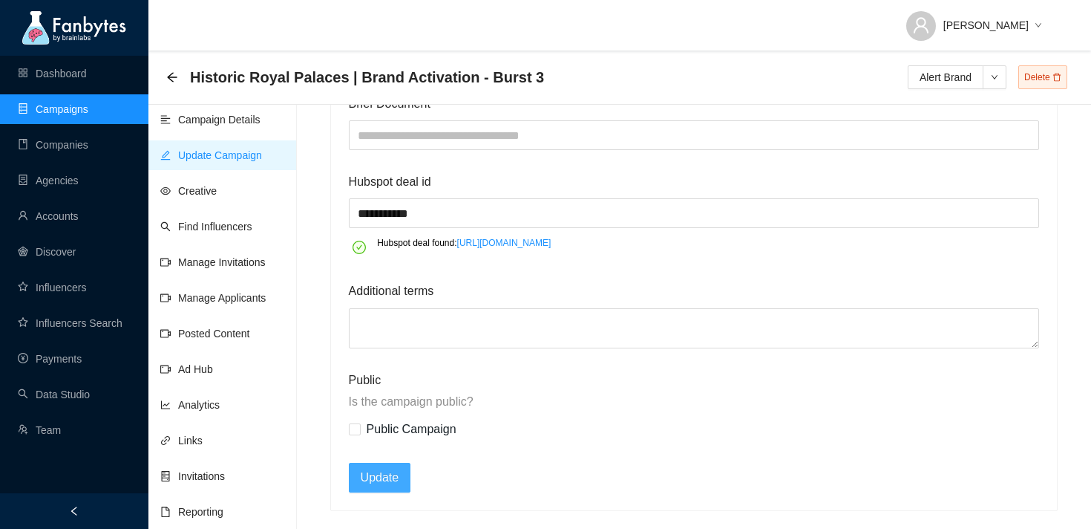
click at [391, 475] on span "Update" at bounding box center [380, 477] width 39 height 19
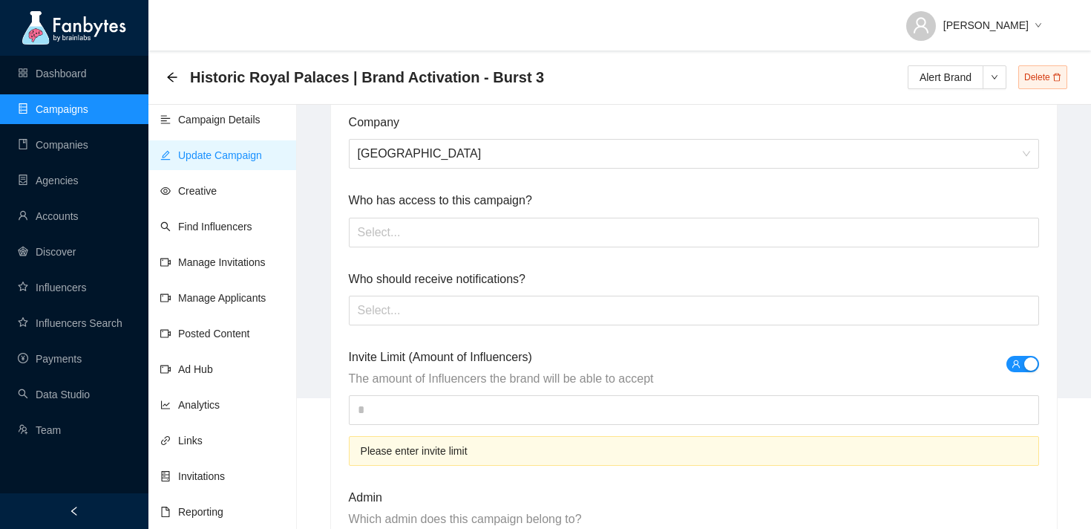
scroll to position [151, 0]
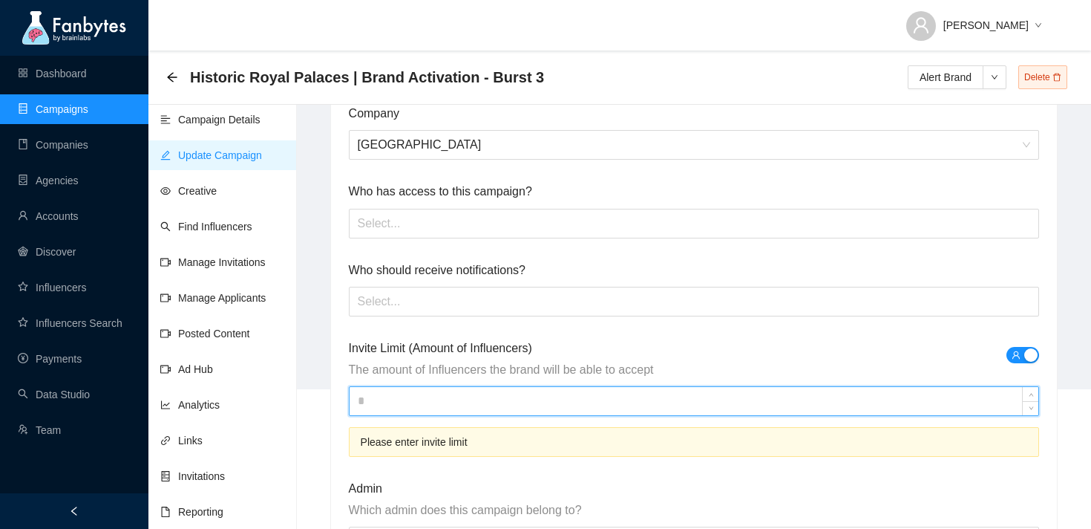
click at [516, 401] on input at bounding box center [695, 401] width 690 height 28
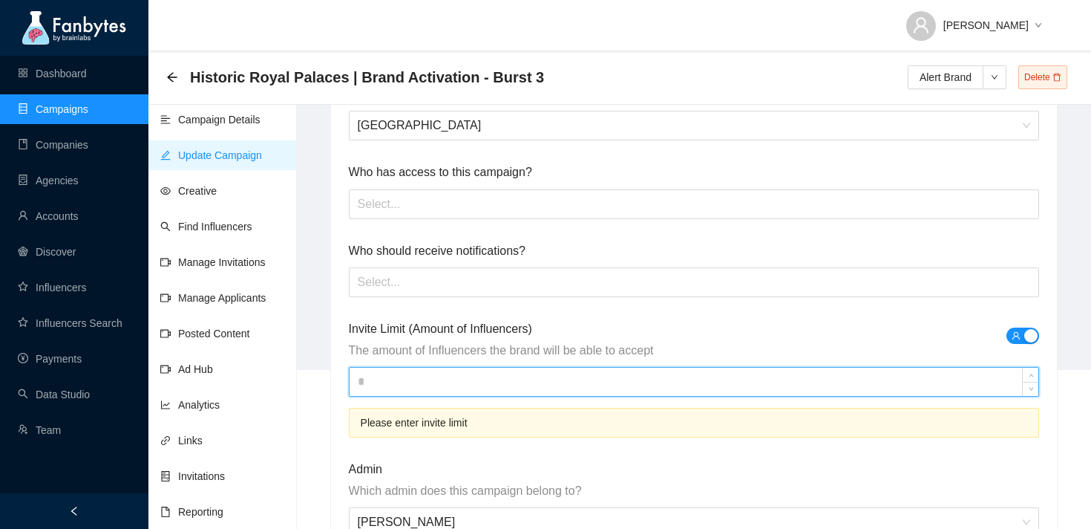
scroll to position [174, 0]
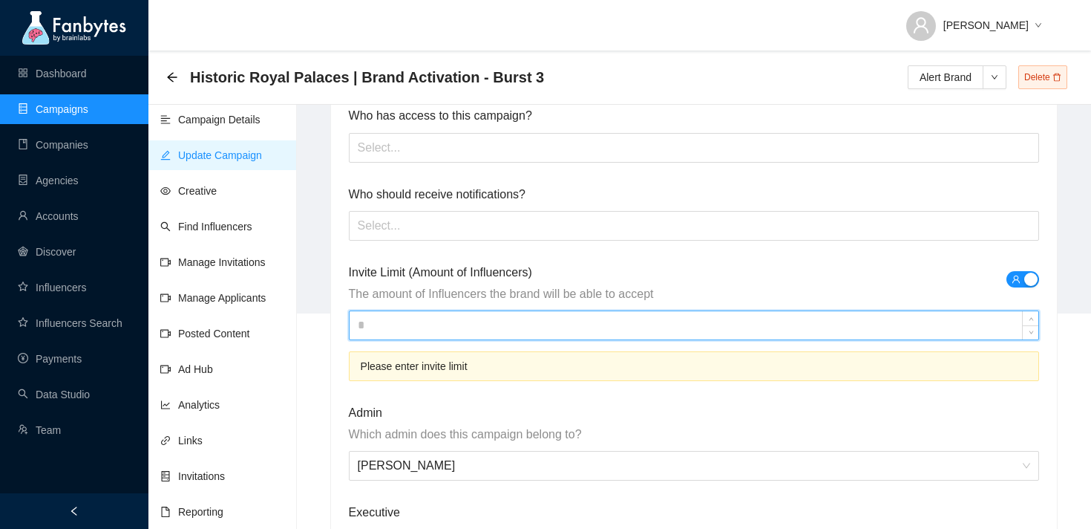
click at [1016, 310] on div at bounding box center [1023, 286] width 33 height 47
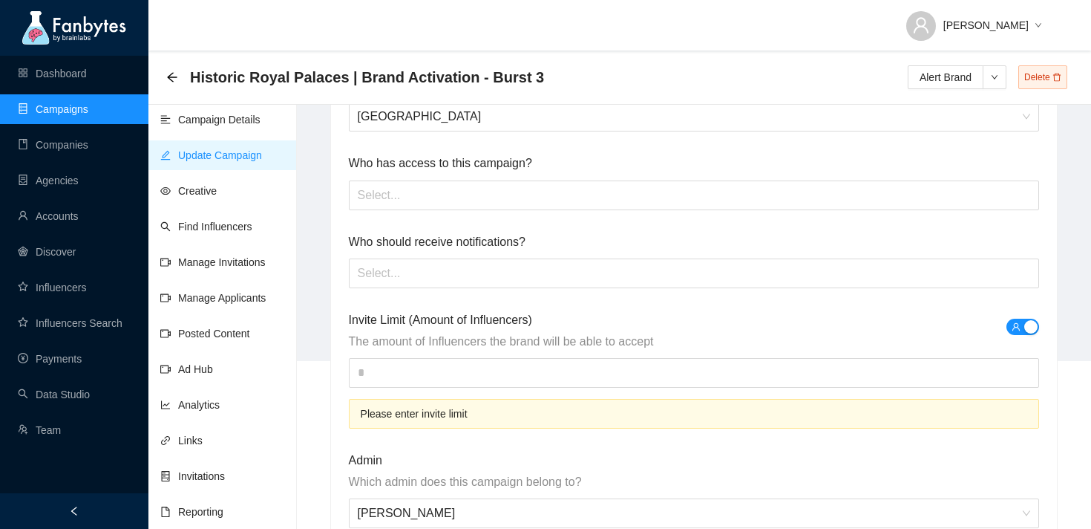
click at [1021, 327] on button "button" at bounding box center [1023, 327] width 33 height 16
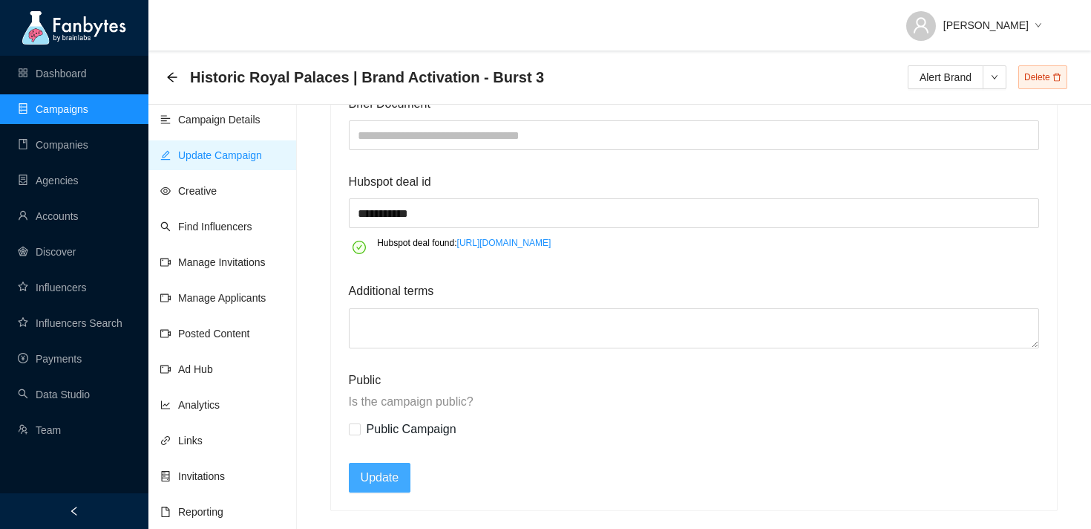
click at [373, 473] on span "Update" at bounding box center [380, 477] width 39 height 19
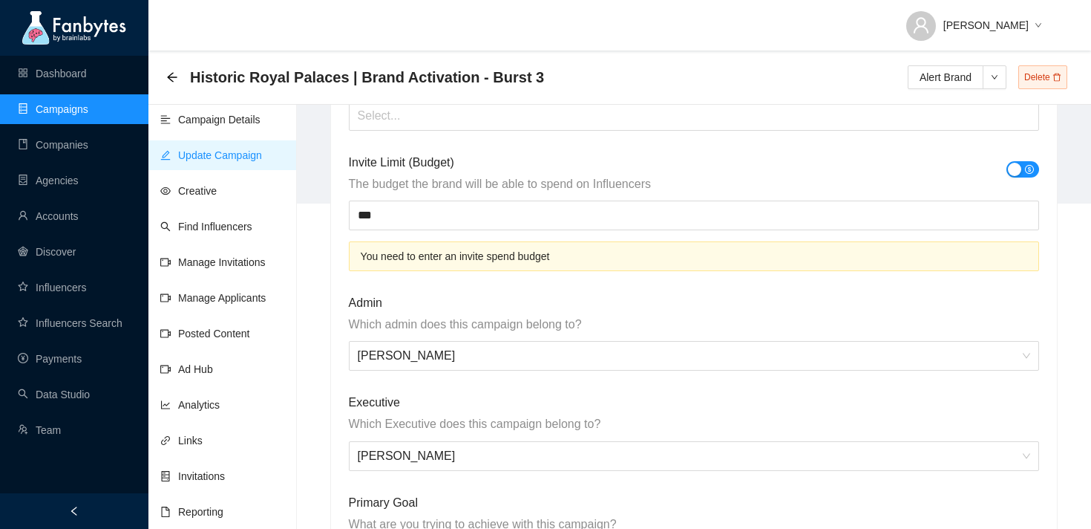
scroll to position [326, 0]
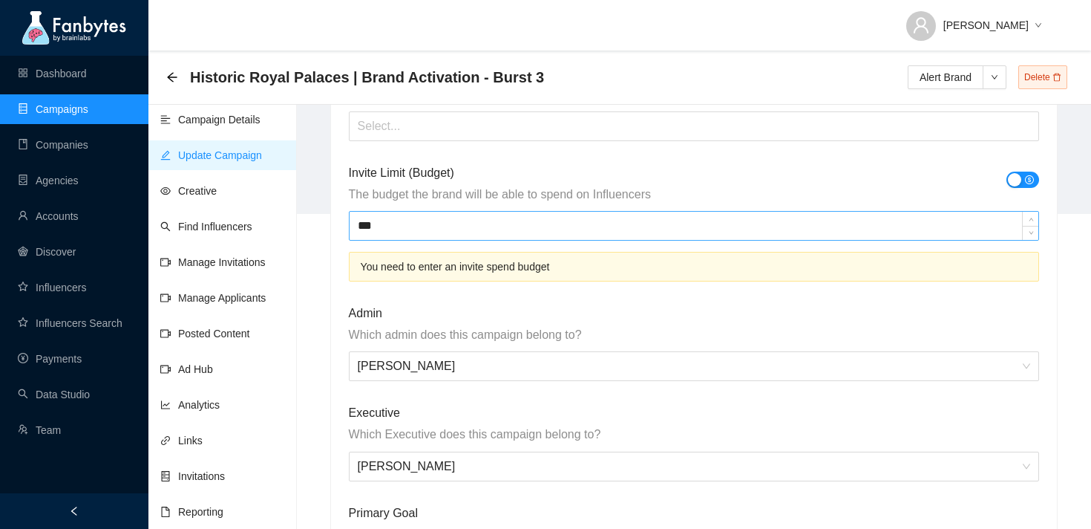
click at [431, 234] on input "***" at bounding box center [695, 226] width 690 height 28
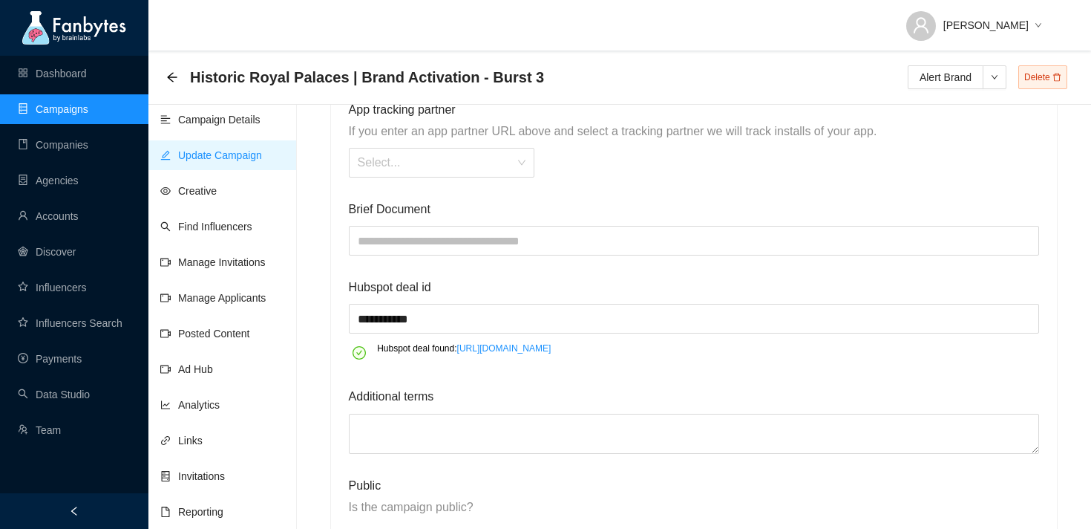
scroll to position [2131, 0]
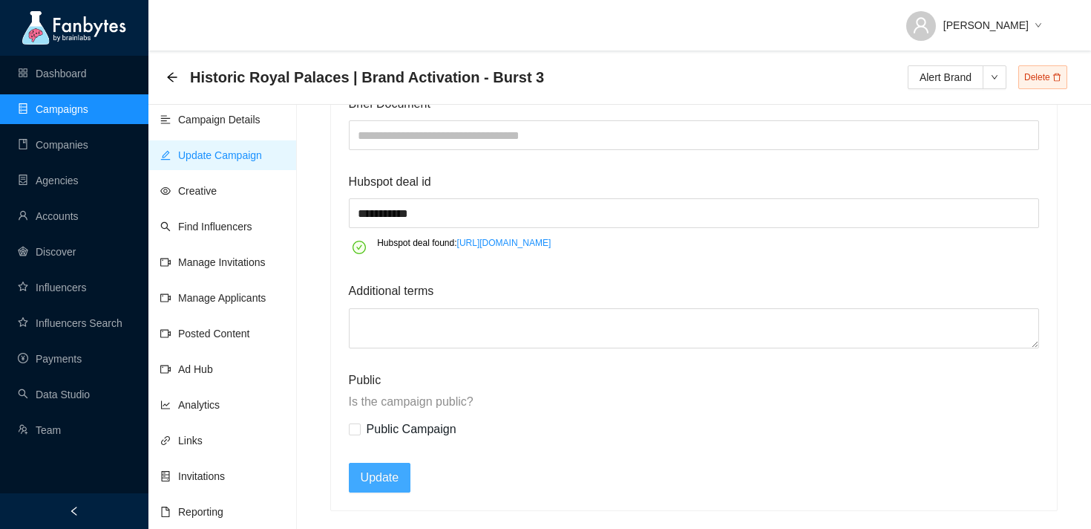
type input "********"
click at [394, 483] on span "Update" at bounding box center [380, 477] width 39 height 19
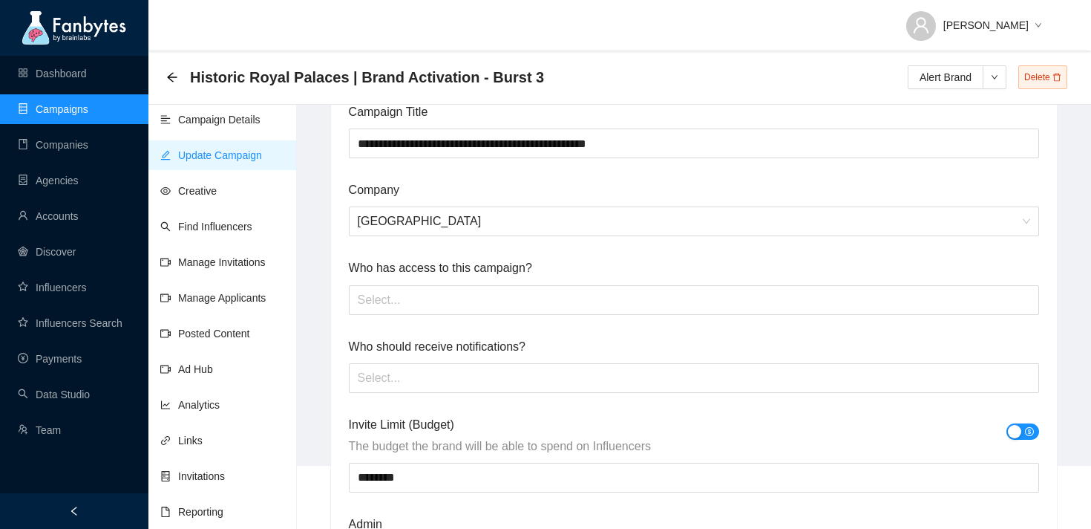
scroll to position [0, 0]
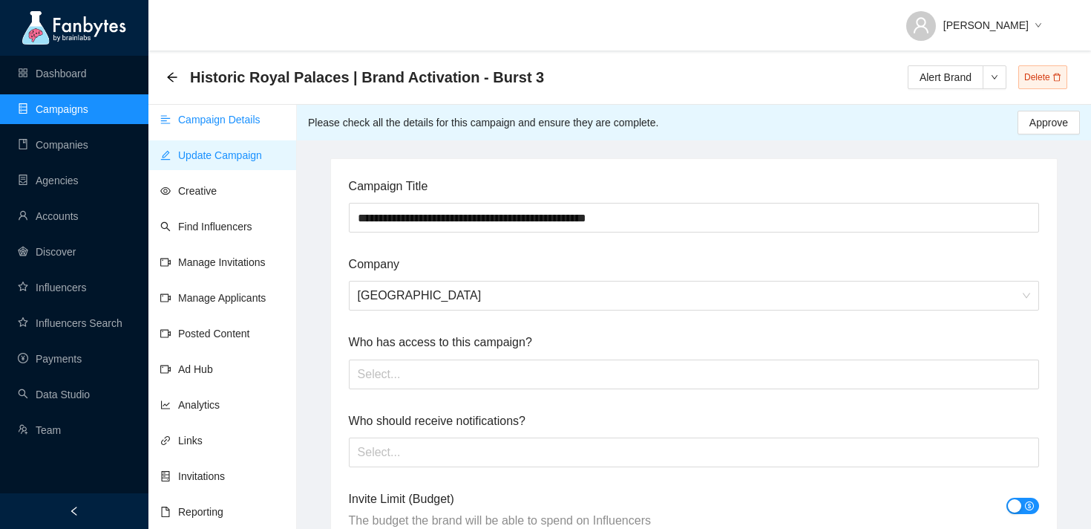
click at [249, 123] on link "Campaign Details" at bounding box center [210, 120] width 100 height 12
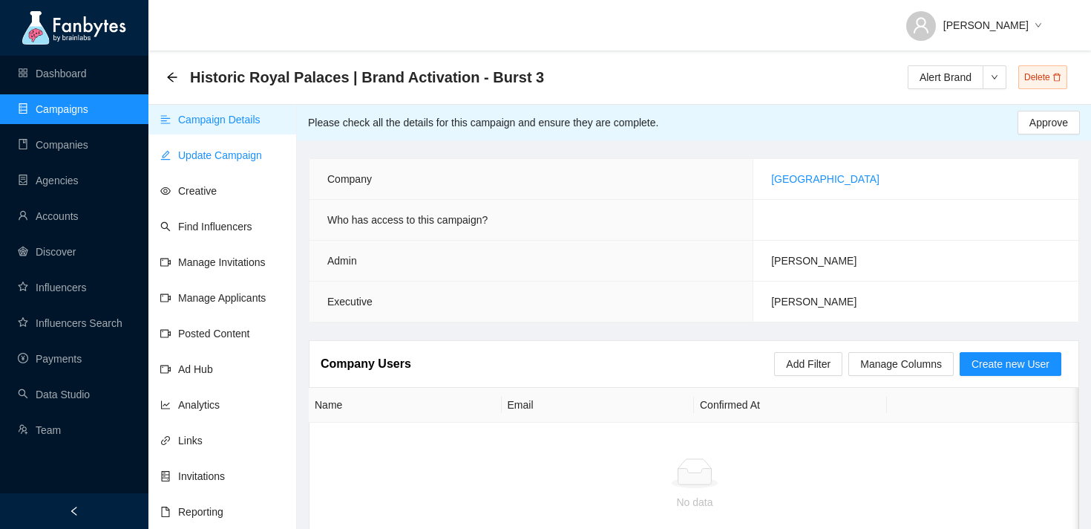
click at [262, 154] on link "Update Campaign" at bounding box center [211, 155] width 102 height 12
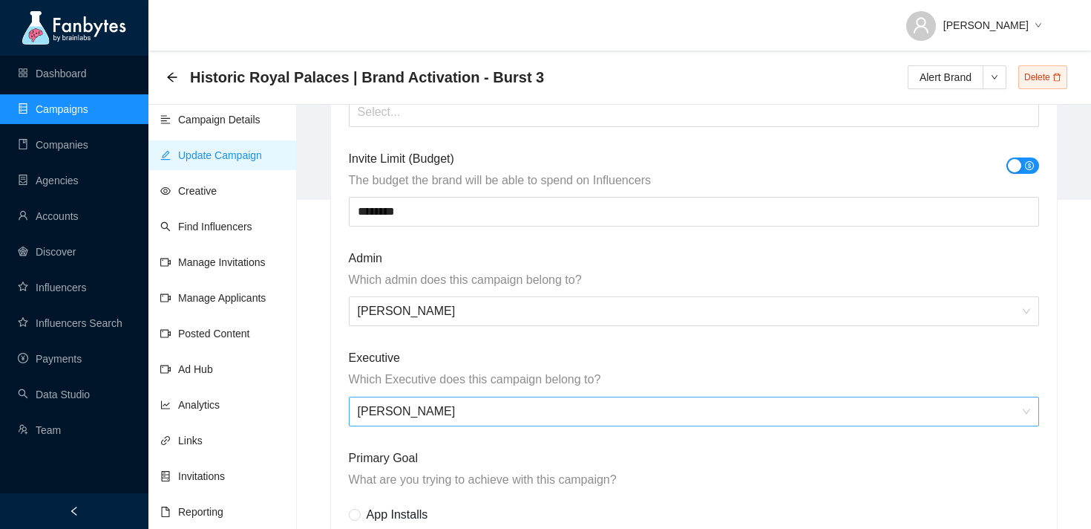
scroll to position [336, 0]
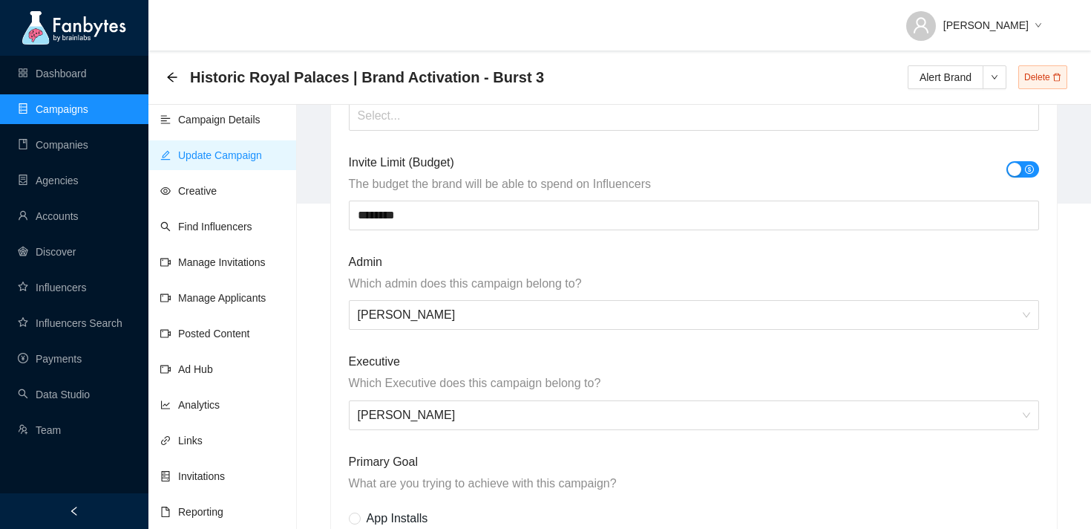
click at [1021, 169] on div "button" at bounding box center [1014, 169] width 13 height 13
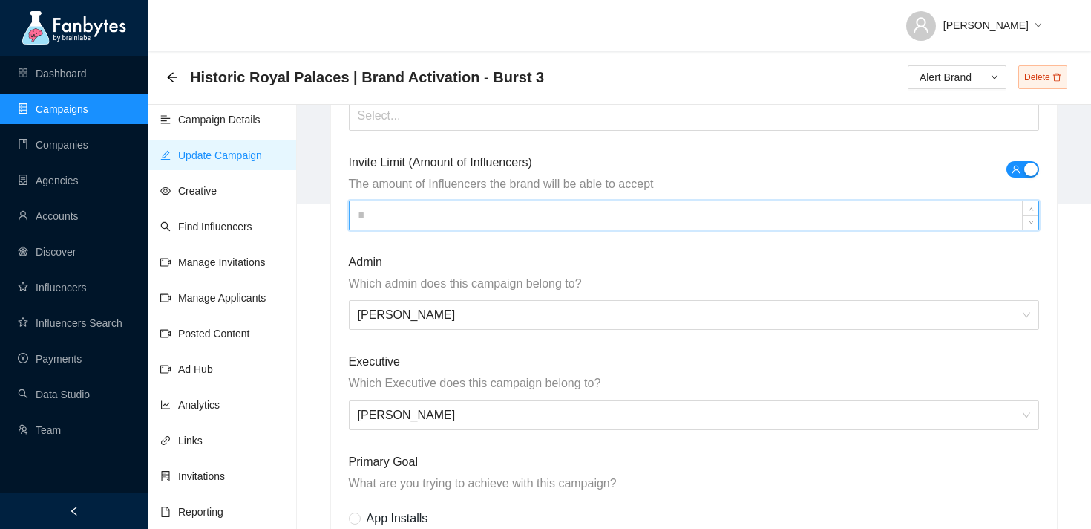
click at [569, 218] on input at bounding box center [695, 215] width 690 height 28
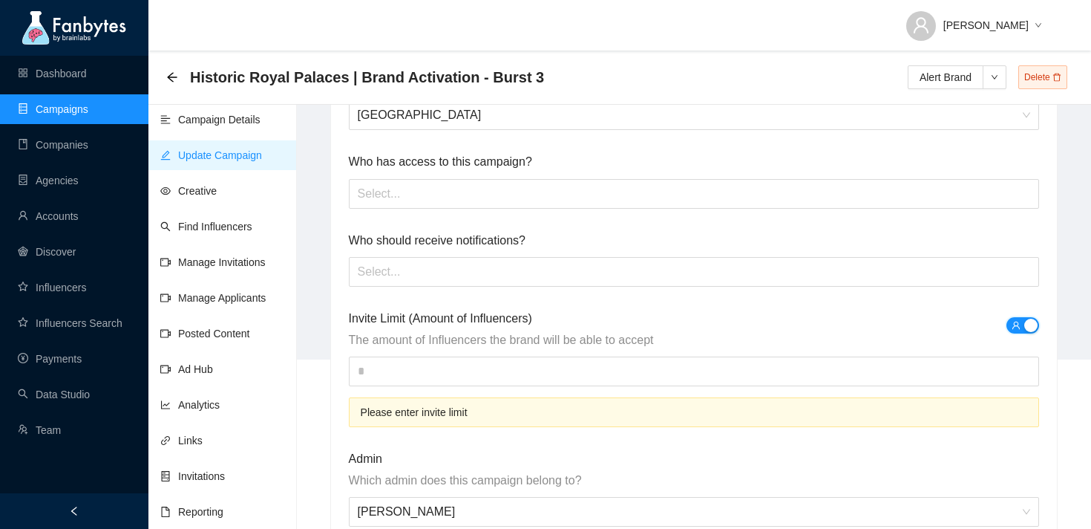
scroll to position [186, 0]
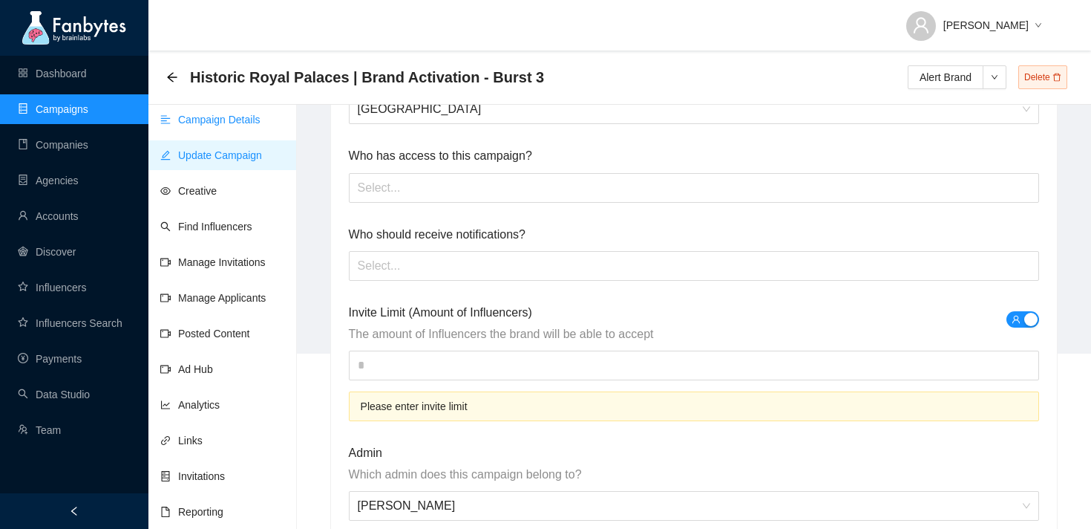
click at [207, 115] on link "Campaign Details" at bounding box center [210, 120] width 100 height 12
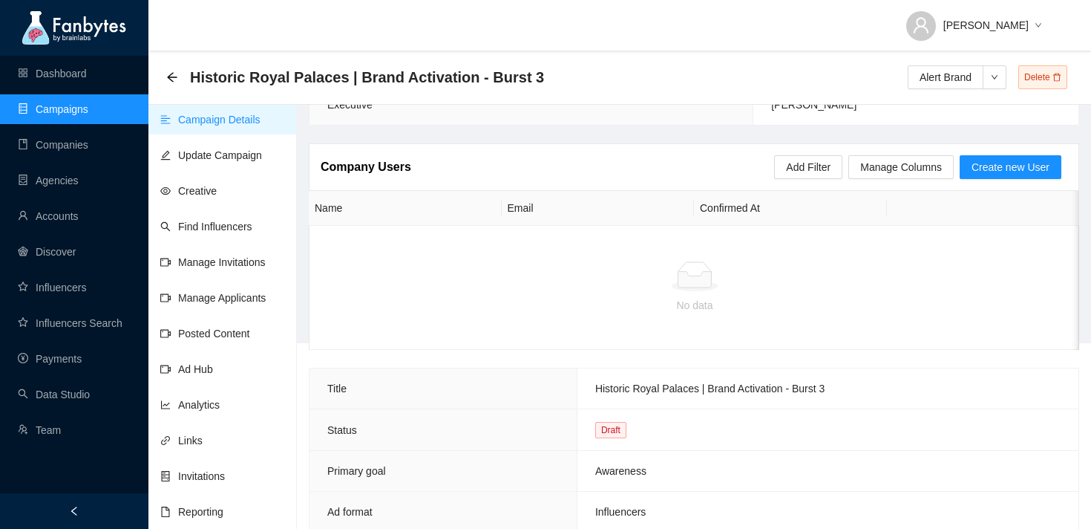
scroll to position [188, 0]
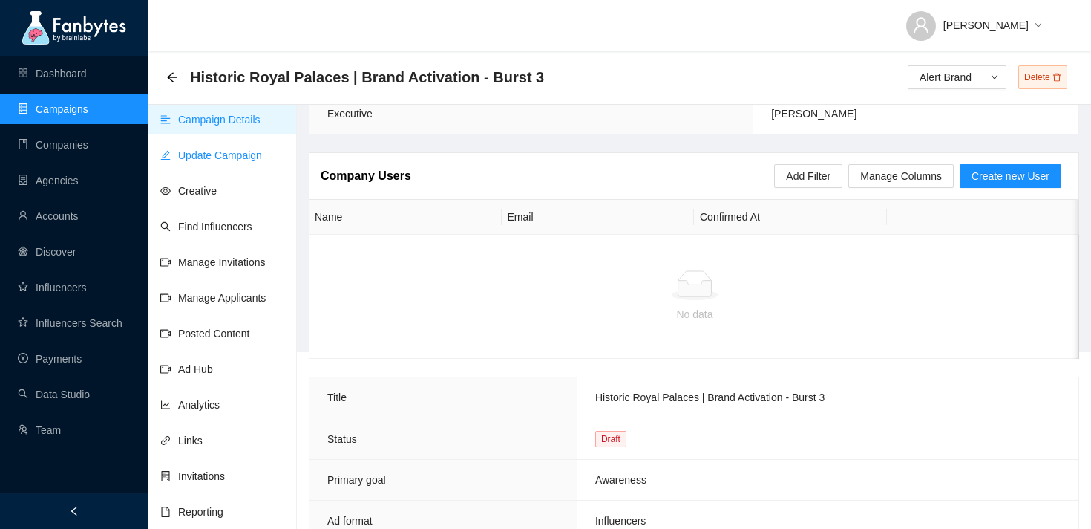
click at [183, 153] on link "Update Campaign" at bounding box center [211, 155] width 102 height 12
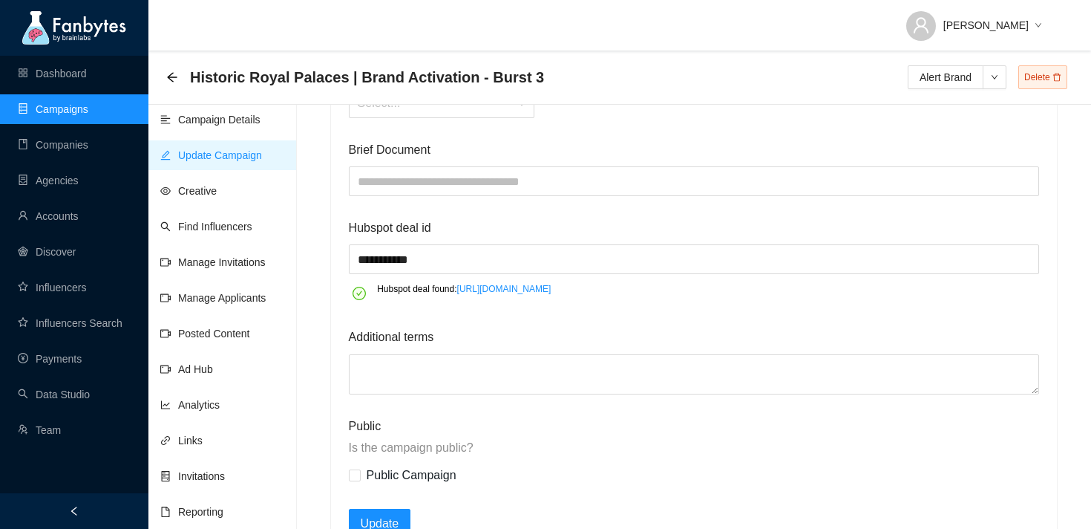
scroll to position [2131, 0]
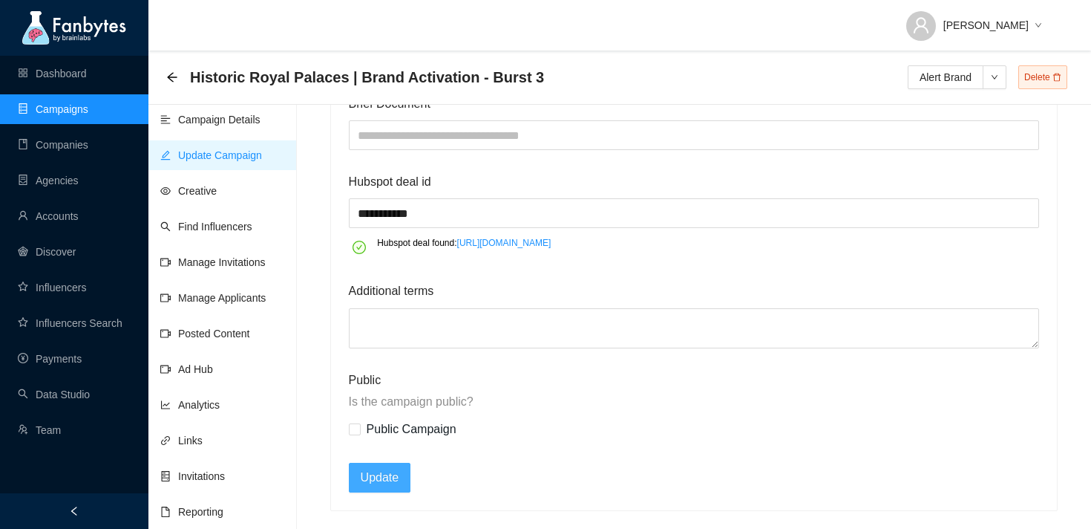
click at [388, 476] on span "Update" at bounding box center [380, 477] width 39 height 19
click at [402, 483] on button "Update" at bounding box center [380, 478] width 62 height 30
click at [253, 125] on link "Campaign Details" at bounding box center [210, 120] width 100 height 12
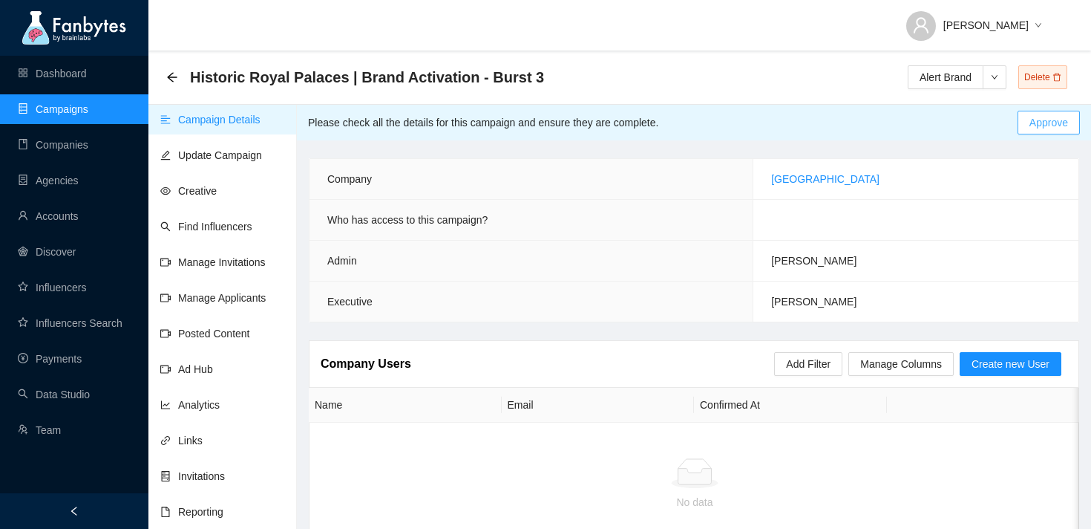
click at [1035, 124] on span "Approve" at bounding box center [1049, 122] width 39 height 16
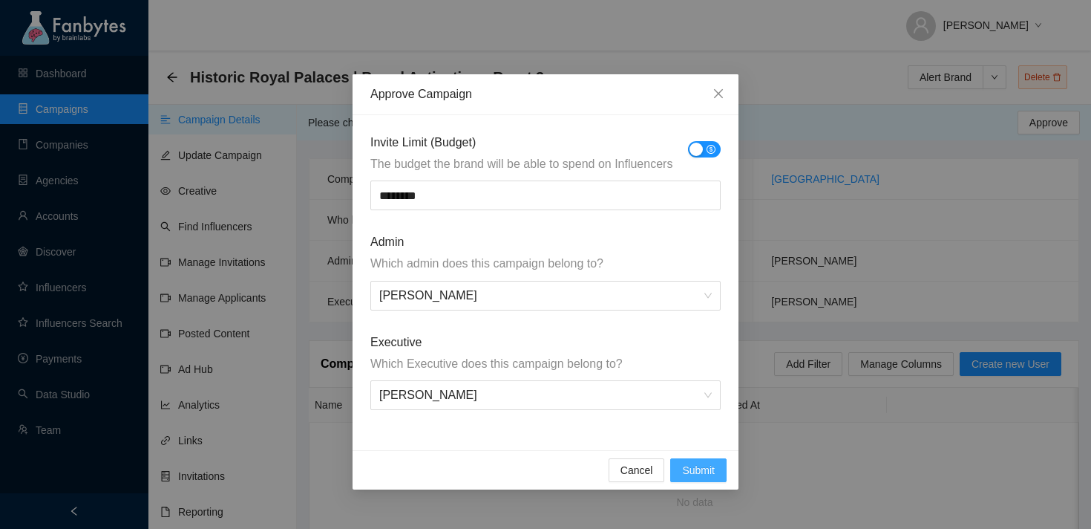
click at [694, 470] on span "Submit" at bounding box center [698, 470] width 33 height 16
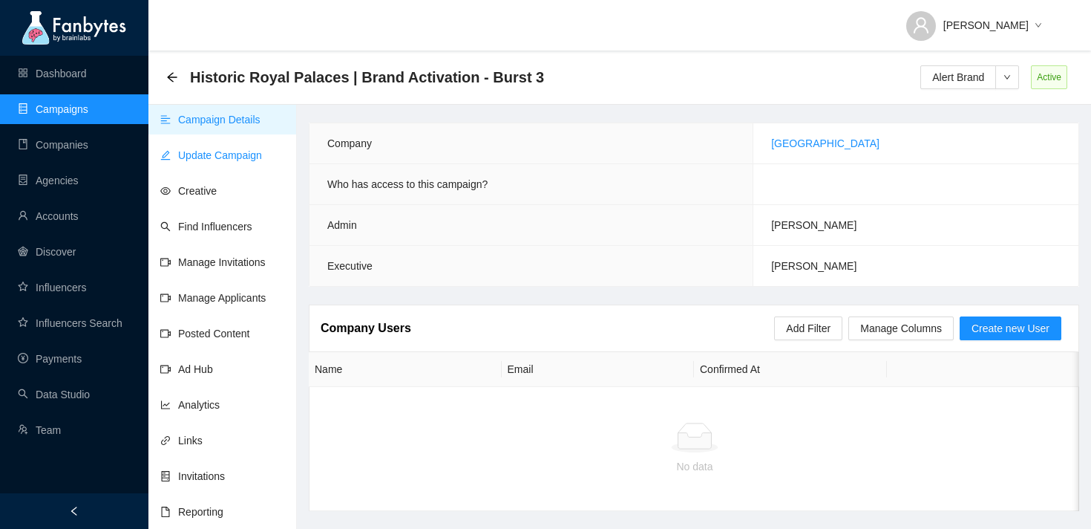
click at [229, 149] on link "Update Campaign" at bounding box center [211, 155] width 102 height 12
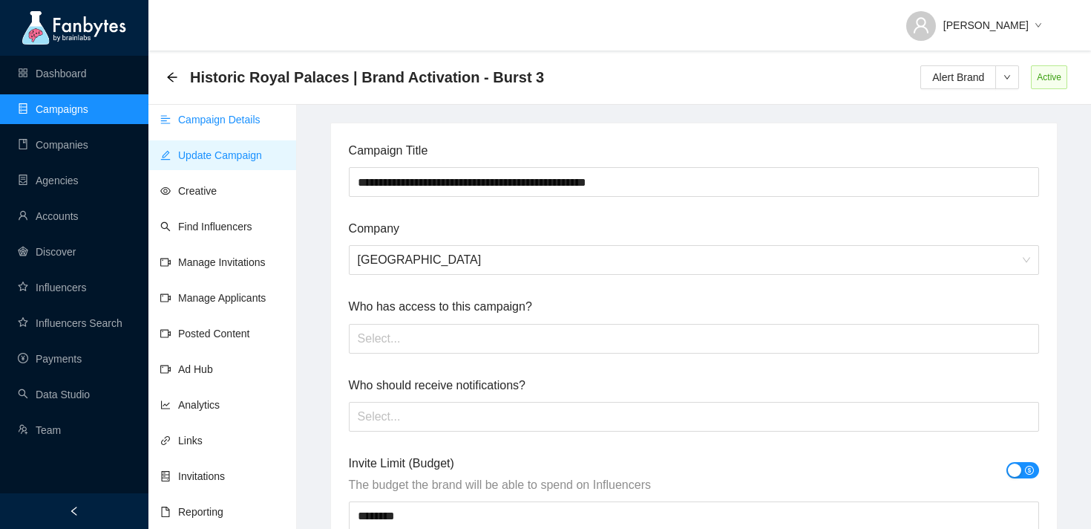
click at [233, 114] on link "Campaign Details" at bounding box center [210, 120] width 100 height 12
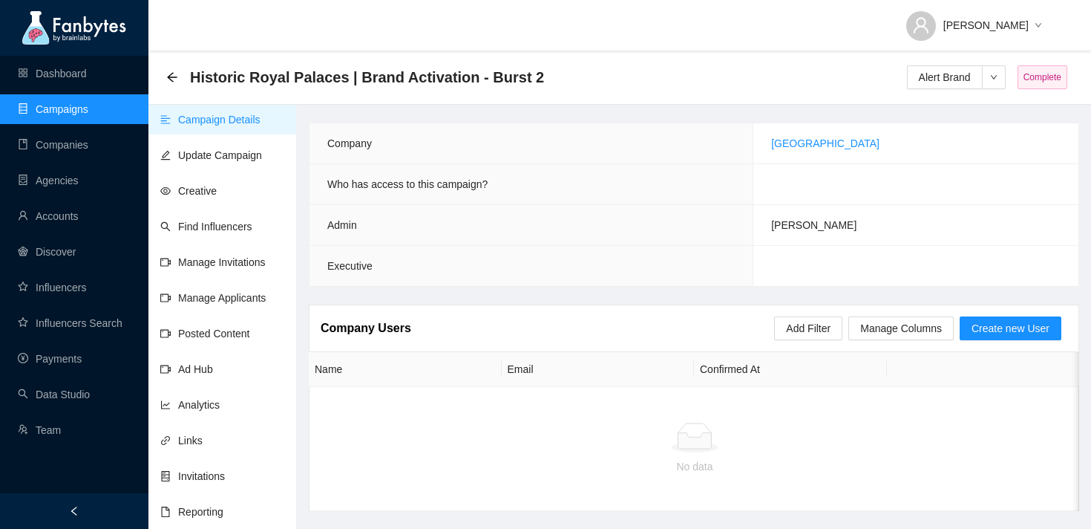
click at [88, 109] on link "Campaigns" at bounding box center [53, 109] width 71 height 12
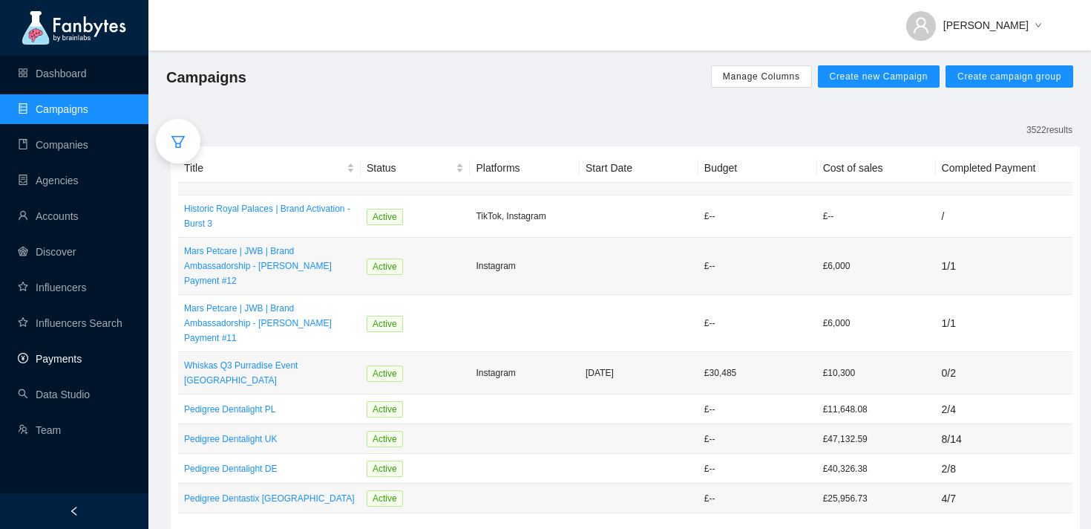
click at [76, 353] on link "Payments" at bounding box center [50, 359] width 64 height 12
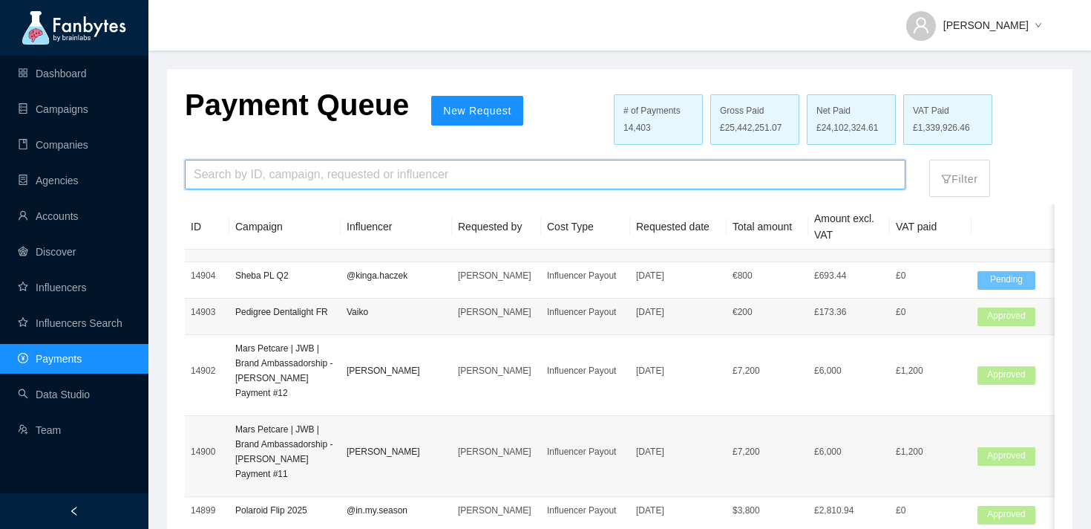
click at [270, 179] on input "search" at bounding box center [545, 174] width 703 height 28
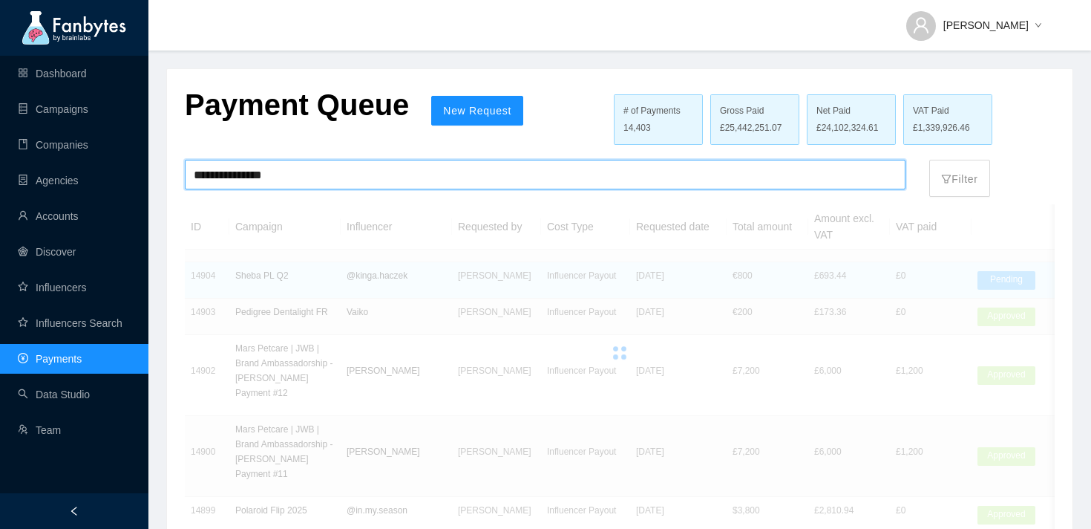
type input "**********"
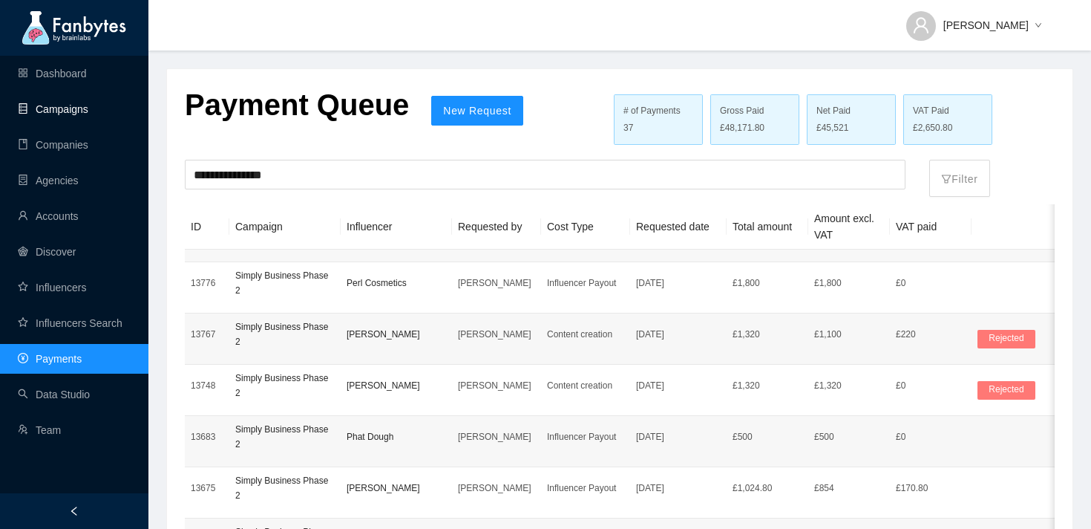
click at [68, 103] on link "Campaigns" at bounding box center [53, 109] width 71 height 12
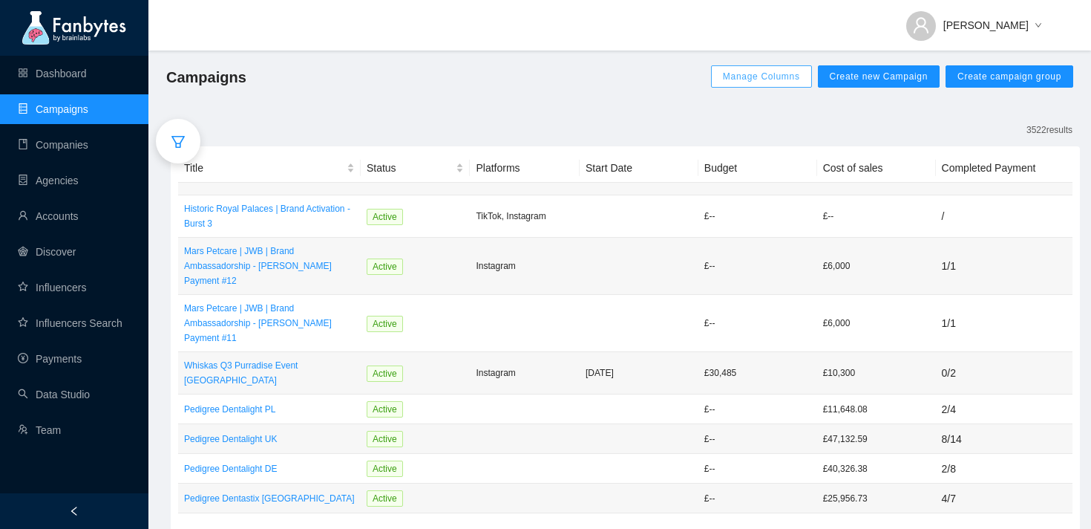
click at [755, 74] on span "Manage Columns" at bounding box center [761, 77] width 77 height 12
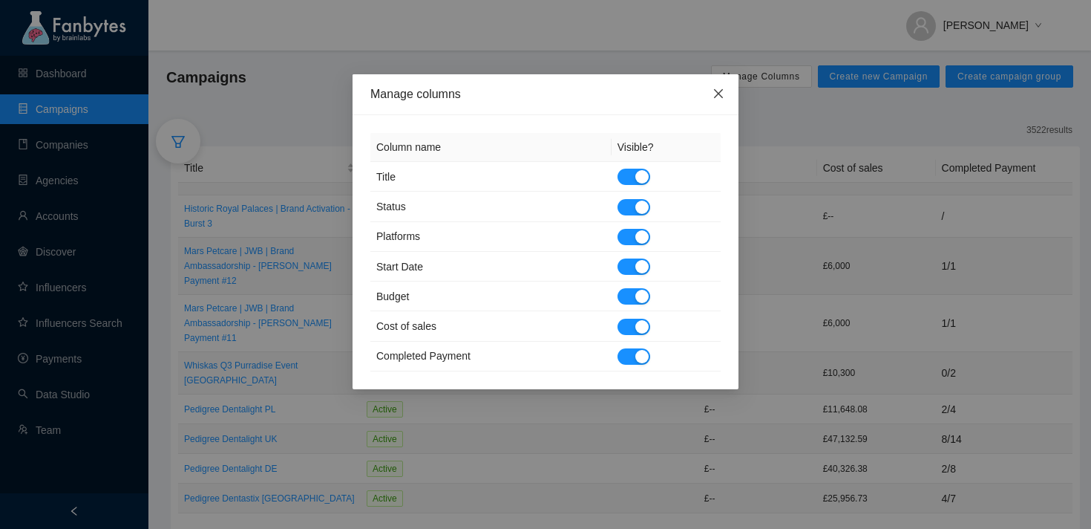
click at [716, 95] on icon "close" at bounding box center [719, 94] width 12 height 12
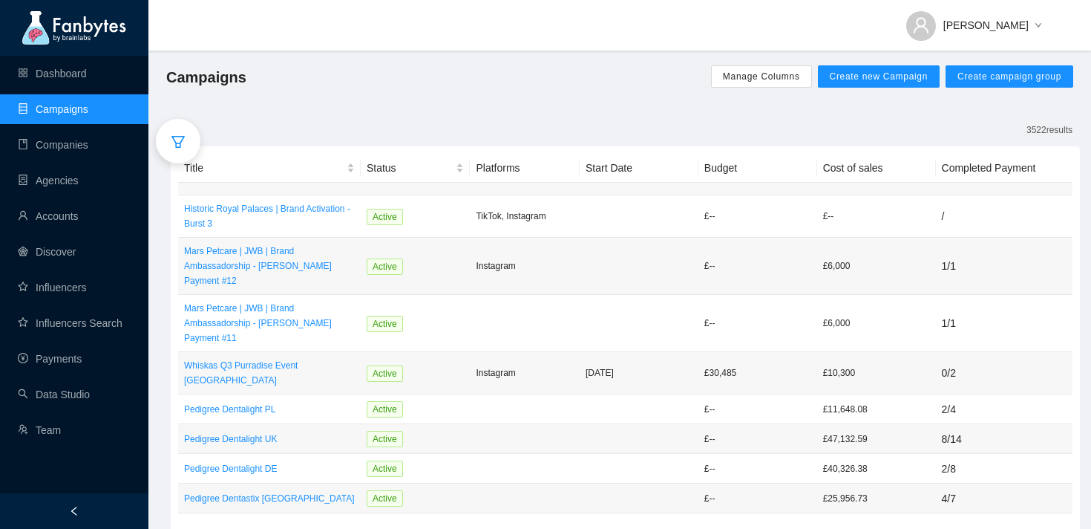
click at [185, 148] on icon "filter" at bounding box center [178, 141] width 15 height 15
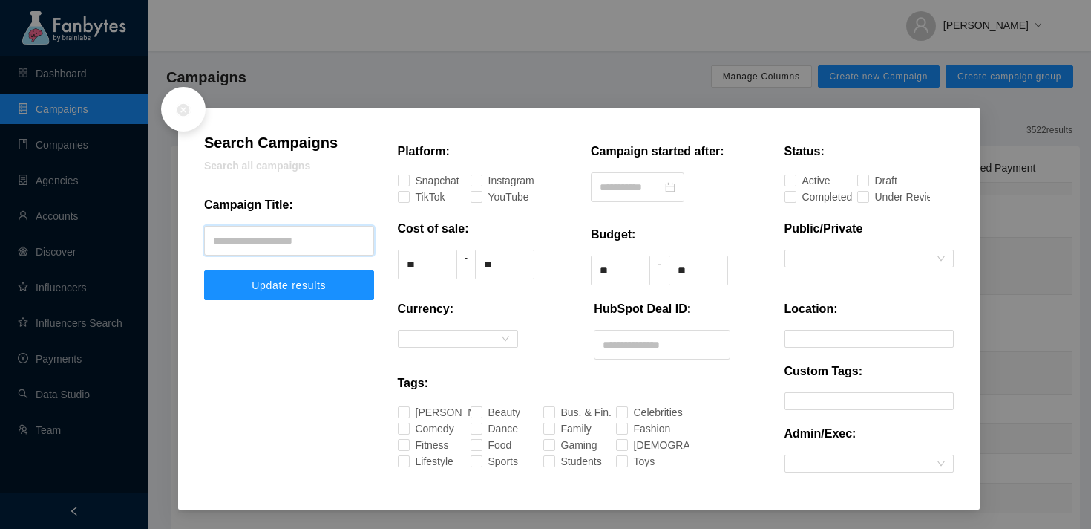
click at [306, 250] on input "text" at bounding box center [289, 241] width 170 height 30
type input "**********"
click at [204, 270] on button "Update results" at bounding box center [289, 285] width 170 height 30
